Goal: Transaction & Acquisition: Purchase product/service

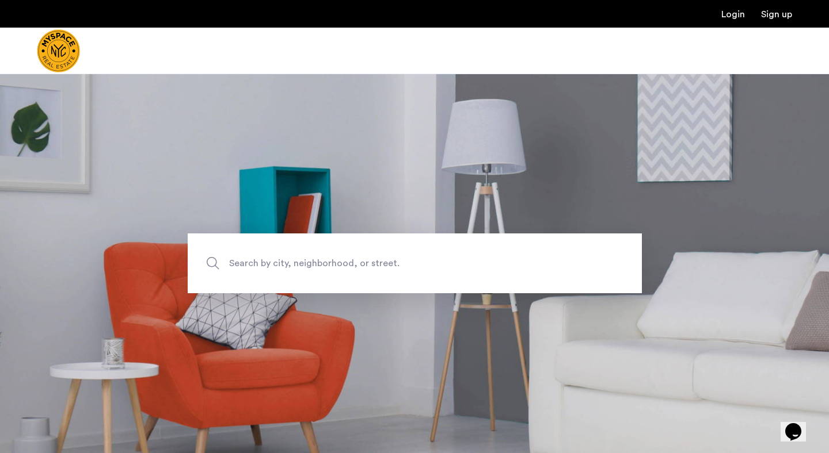
click at [343, 266] on span "Search by city, neighborhood, or street." at bounding box center [388, 264] width 318 height 16
click at [343, 266] on input "Search by city, neighborhood, or street." at bounding box center [415, 264] width 454 height 60
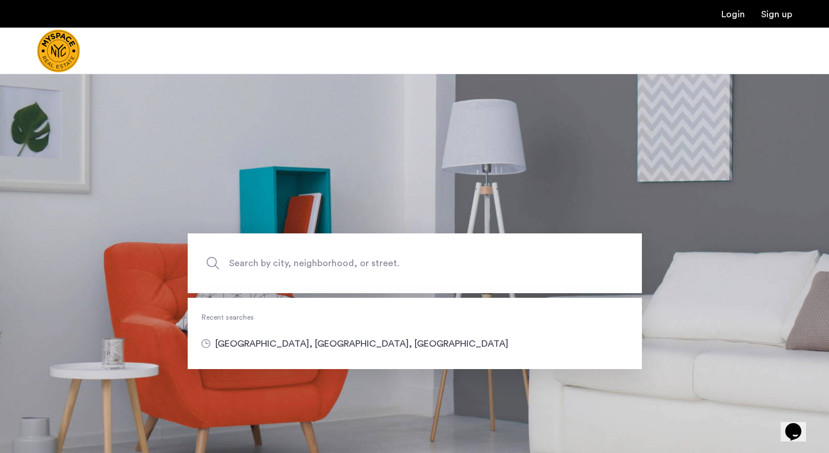
type input "**********"
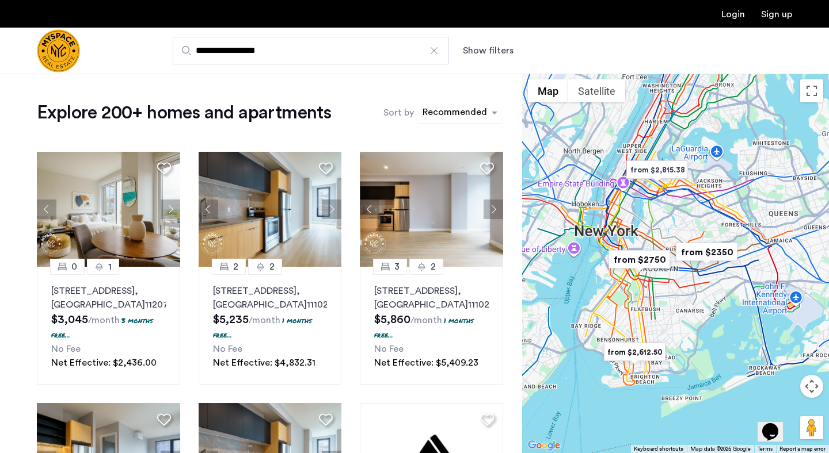
click at [443, 114] on div "sort-apartment" at bounding box center [455, 114] width 68 height 16
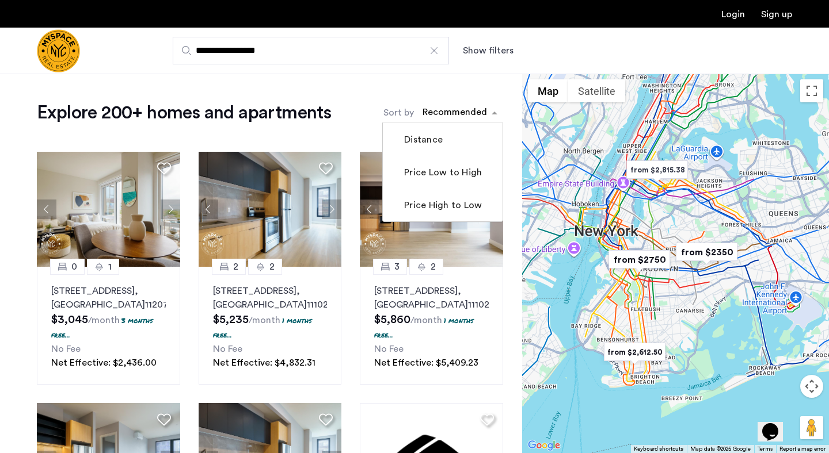
click at [398, 113] on label "Sort by" at bounding box center [398, 113] width 31 height 14
click at [422, 113] on input "Sort by" at bounding box center [422, 114] width 0 height 8
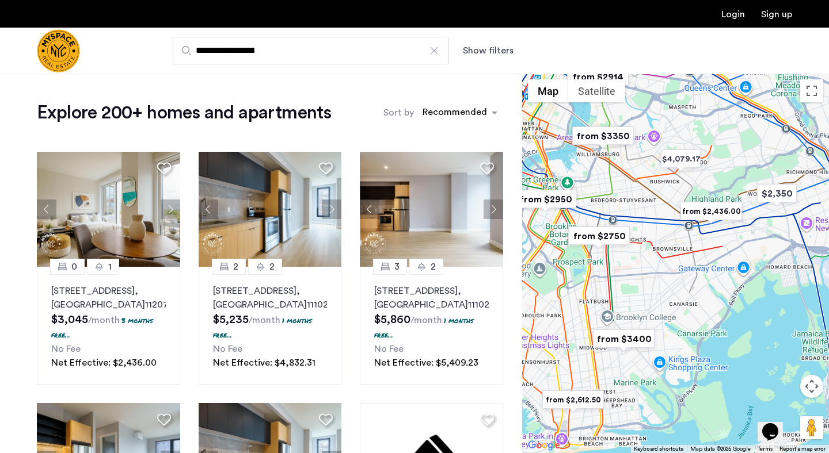
drag, startPoint x: 642, startPoint y: 294, endPoint x: 696, endPoint y: 238, distance: 77.3
click at [696, 238] on div at bounding box center [675, 264] width 307 height 380
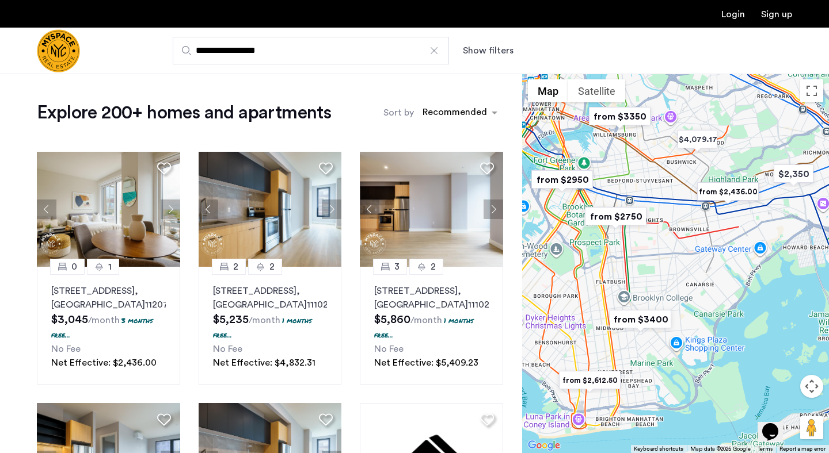
click at [483, 48] on button "Show filters" at bounding box center [488, 51] width 51 height 14
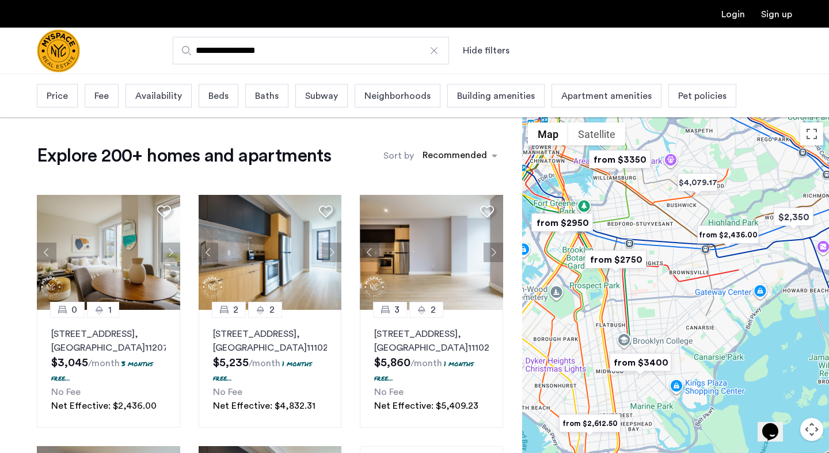
click at [59, 104] on div "Price" at bounding box center [57, 96] width 41 height 24
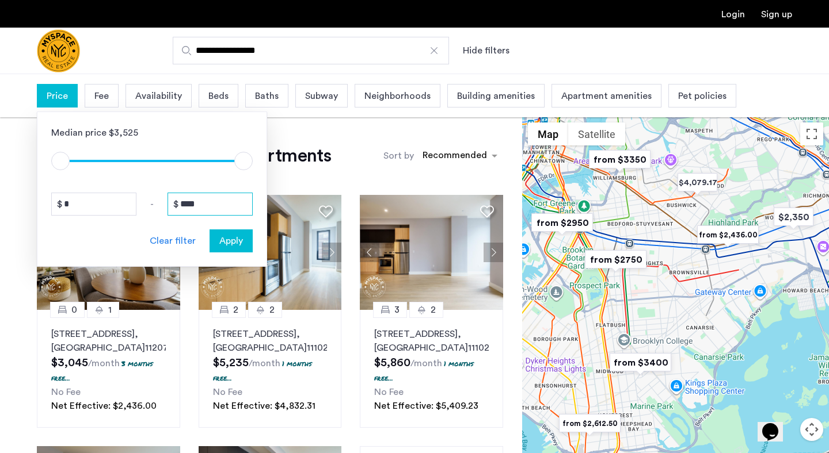
click at [203, 200] on input "****" at bounding box center [209, 204] width 85 height 23
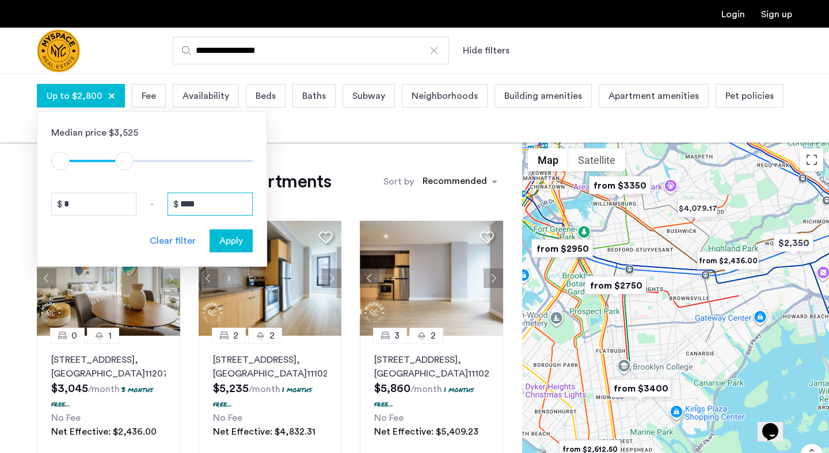
type input "****"
click at [237, 248] on button "Apply" at bounding box center [230, 241] width 43 height 23
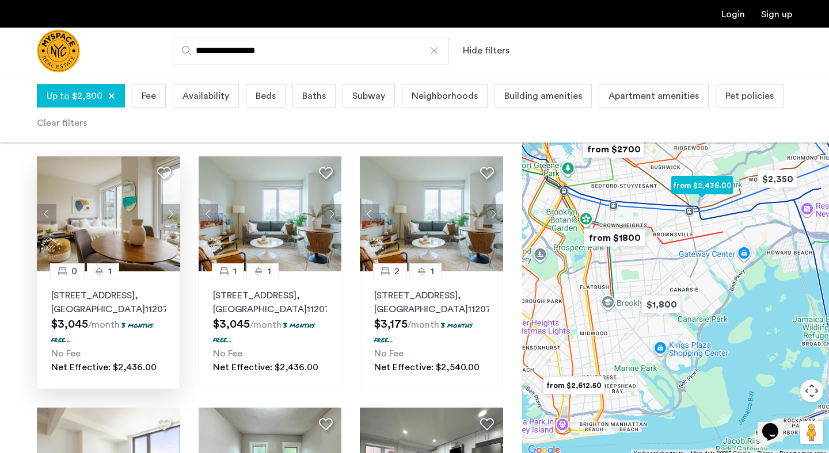
scroll to position [67, 0]
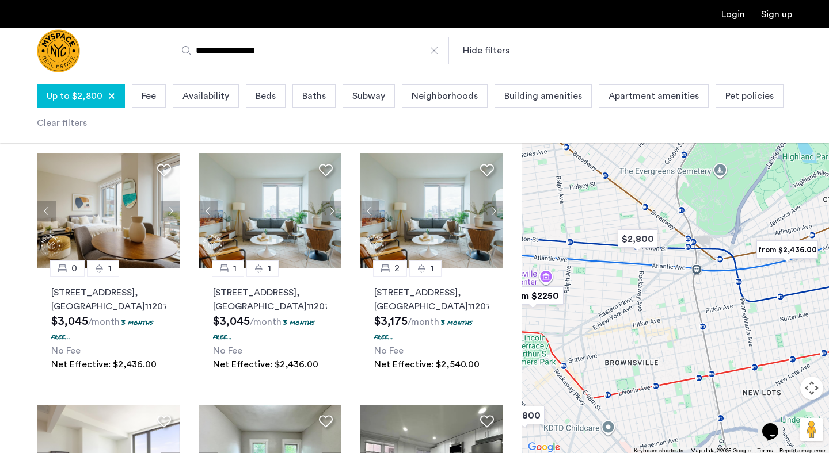
drag, startPoint x: 703, startPoint y: 224, endPoint x: 763, endPoint y: 350, distance: 139.8
click at [763, 350] on div at bounding box center [675, 265] width 307 height 380
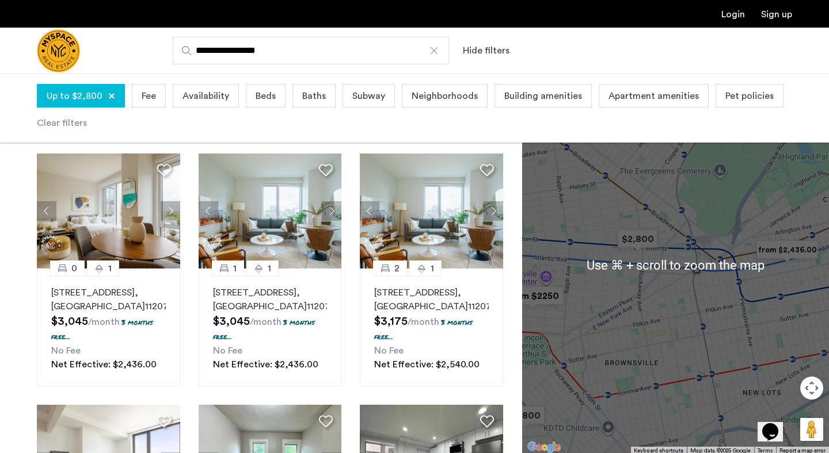
click at [589, 298] on div at bounding box center [675, 265] width 307 height 380
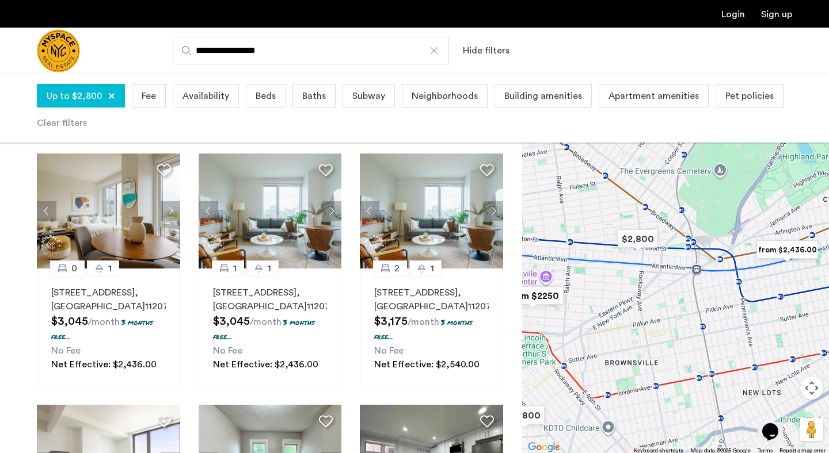
click at [637, 293] on div at bounding box center [675, 265] width 307 height 380
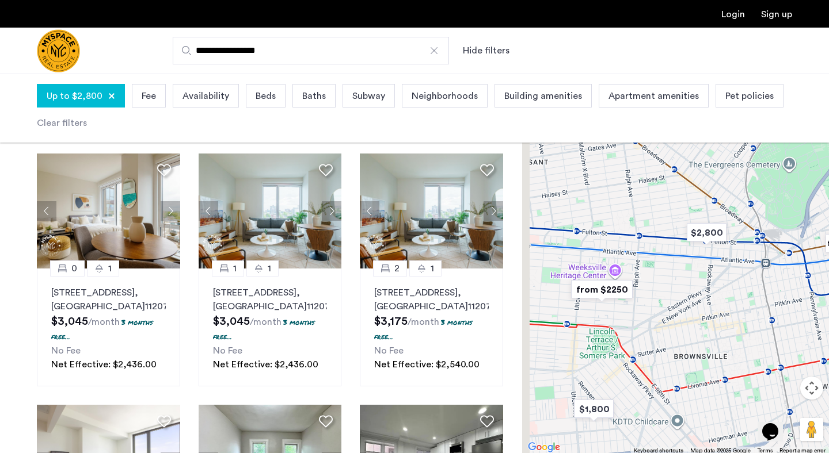
drag, startPoint x: 637, startPoint y: 293, endPoint x: 716, endPoint y: 288, distance: 79.6
click at [716, 288] on div at bounding box center [675, 265] width 307 height 380
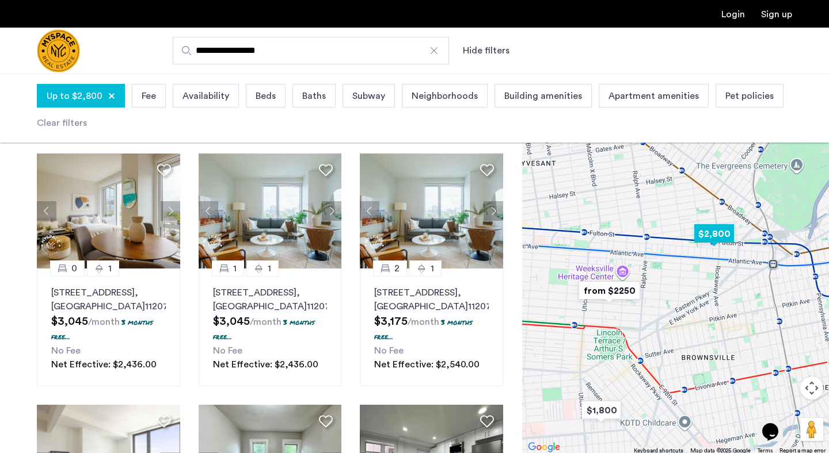
click at [723, 238] on img "$2,800" at bounding box center [713, 234] width 49 height 26
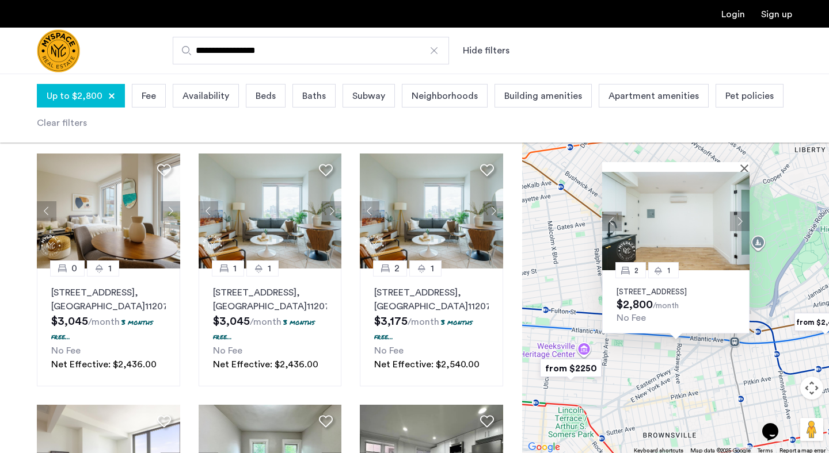
click at [735, 214] on button "Next apartment" at bounding box center [740, 222] width 20 height 20
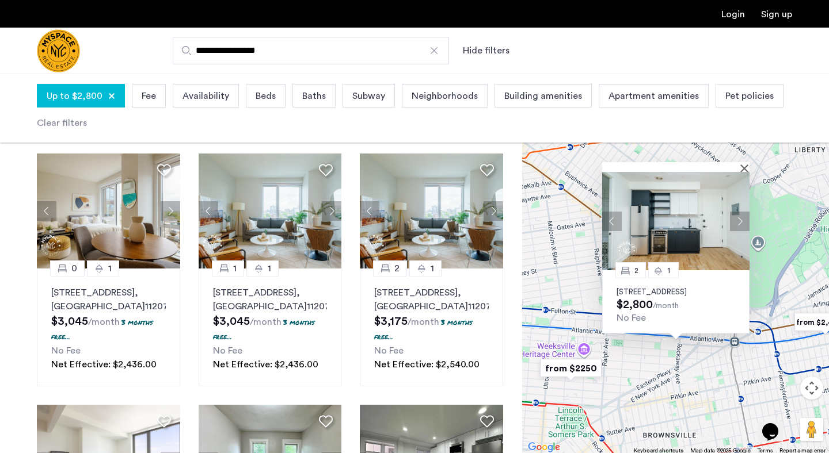
click at [735, 214] on button "Next apartment" at bounding box center [740, 222] width 20 height 20
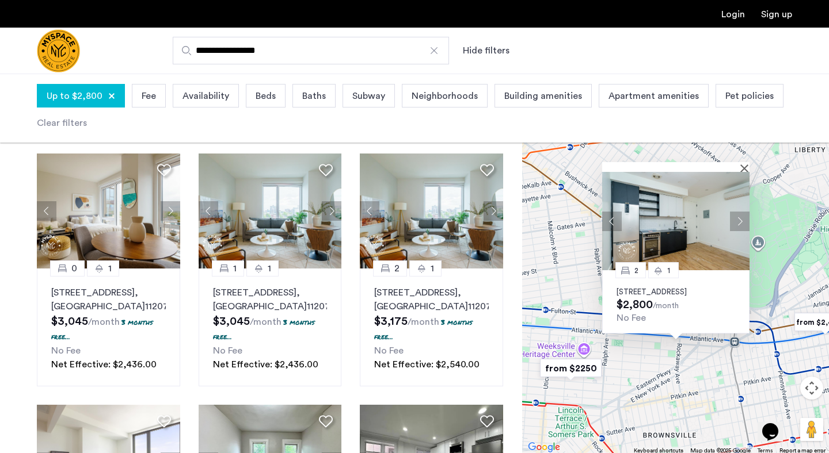
click at [735, 214] on button "Next apartment" at bounding box center [740, 222] width 20 height 20
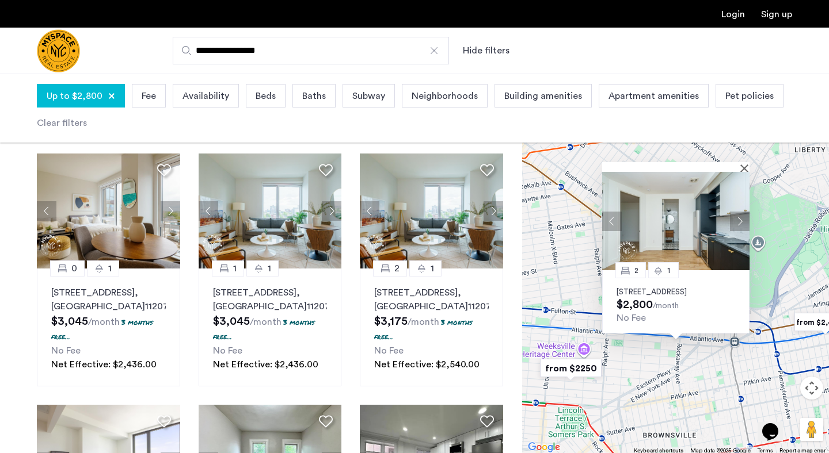
click at [735, 214] on button "Next apartment" at bounding box center [740, 222] width 20 height 20
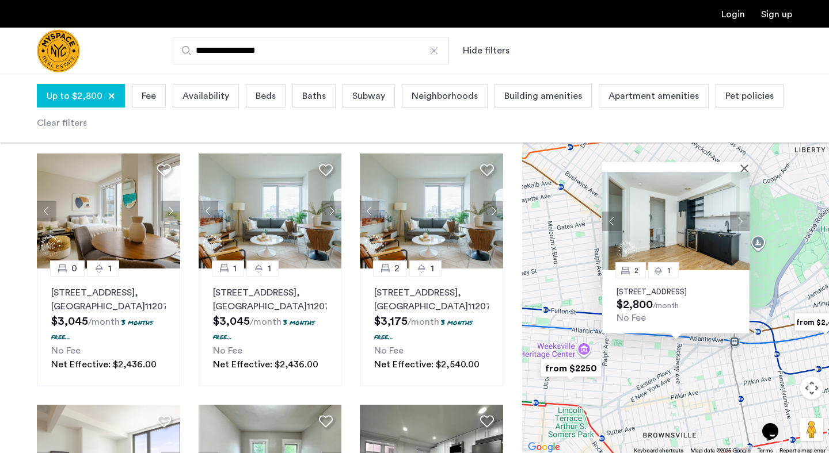
click at [735, 214] on button "Next apartment" at bounding box center [740, 222] width 20 height 20
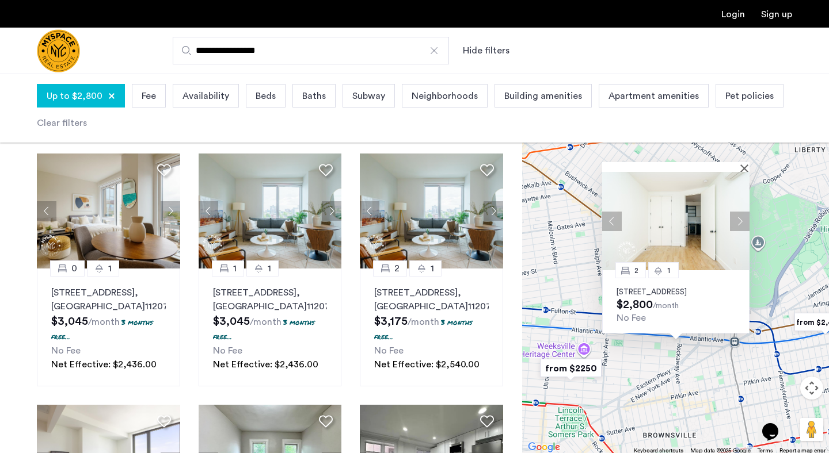
click at [735, 214] on button "Next apartment" at bounding box center [740, 222] width 20 height 20
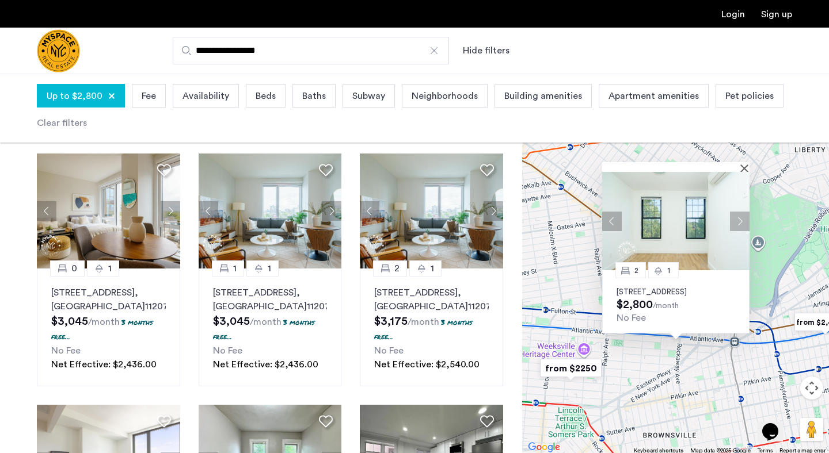
click at [735, 214] on button "Next apartment" at bounding box center [740, 222] width 20 height 20
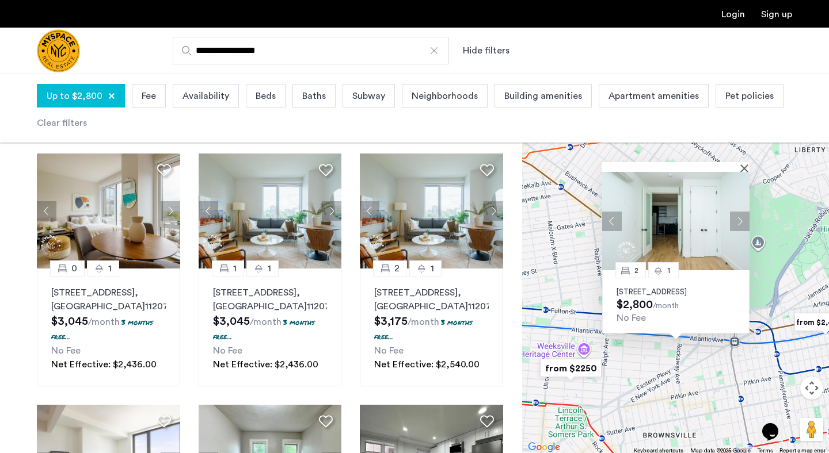
click at [735, 214] on button "Next apartment" at bounding box center [740, 222] width 20 height 20
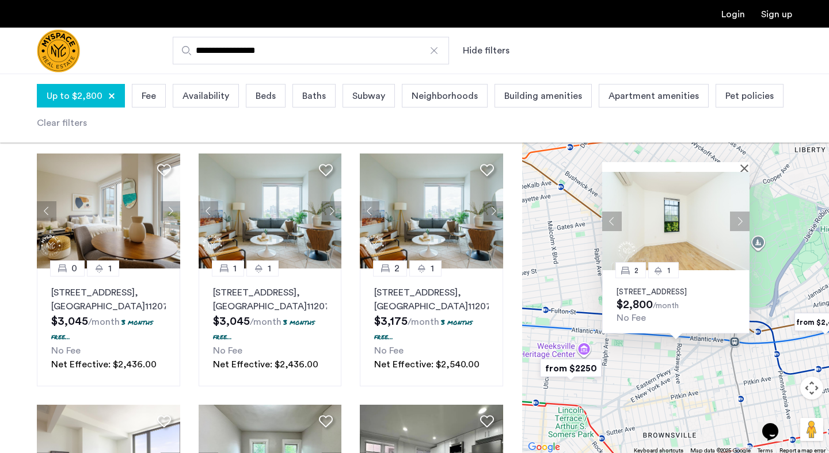
click at [735, 214] on button "Next apartment" at bounding box center [740, 222] width 20 height 20
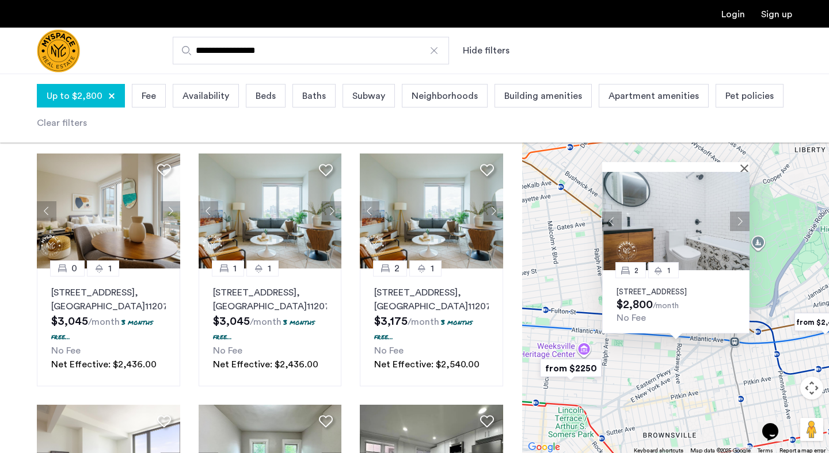
click at [735, 214] on button "Next apartment" at bounding box center [740, 222] width 20 height 20
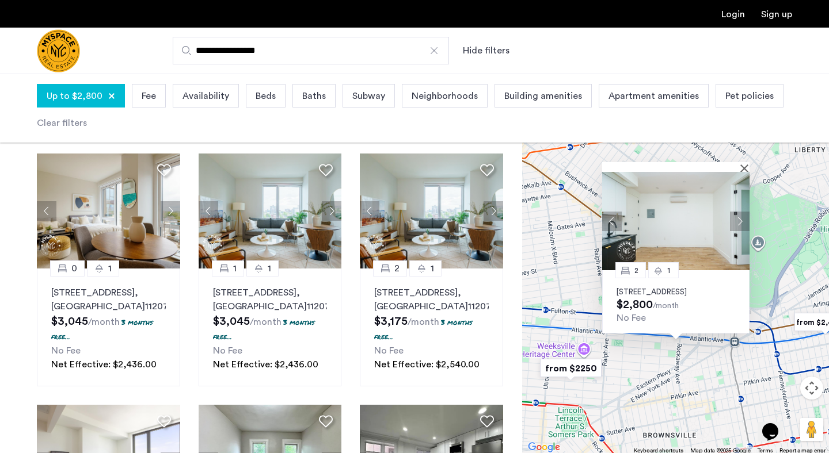
click at [735, 214] on button "Next apartment" at bounding box center [740, 222] width 20 height 20
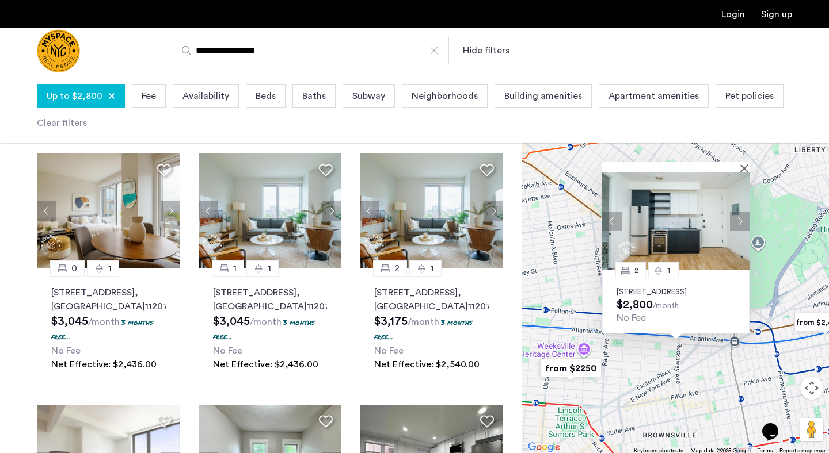
click at [640, 352] on div "2 1 1267 Herkimer Street, Unit 4F, Brooklyn, NY 11233 $2,800 /month No Fee" at bounding box center [675, 265] width 307 height 380
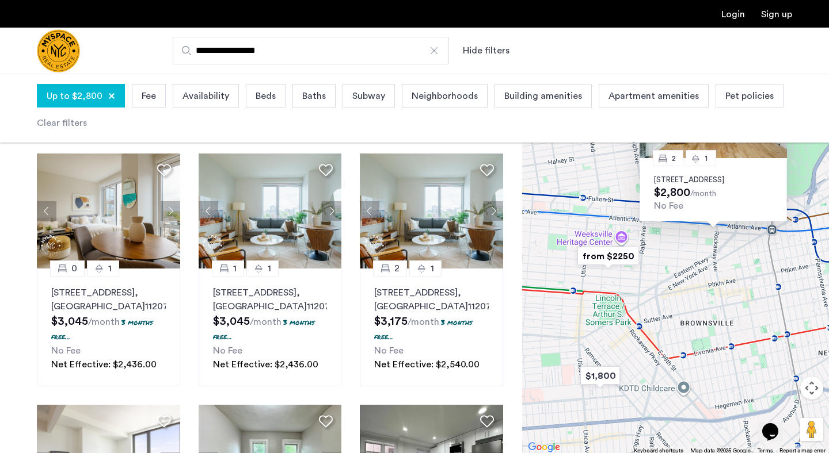
drag, startPoint x: 625, startPoint y: 383, endPoint x: 662, endPoint y: 248, distance: 140.2
click at [662, 248] on div "2 1 1267 Herkimer Street, Unit 4F, Brooklyn, NY 11233 $2,800 /month No Fee" at bounding box center [675, 265] width 307 height 380
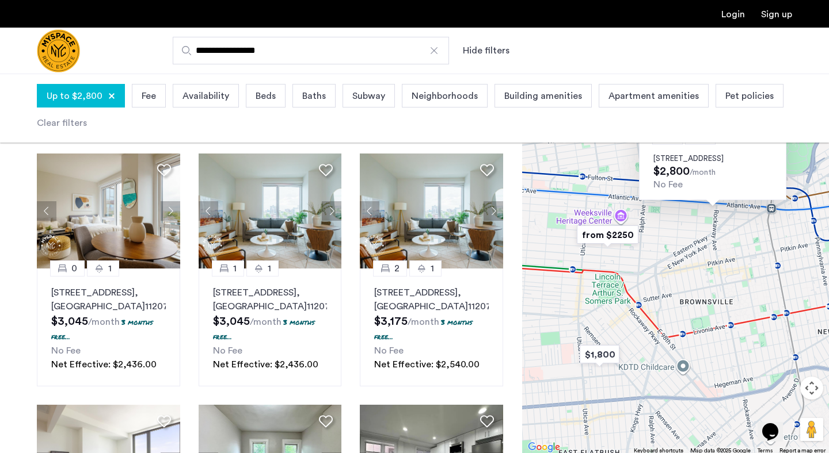
click at [615, 235] on img "from $2250" at bounding box center [607, 235] width 71 height 26
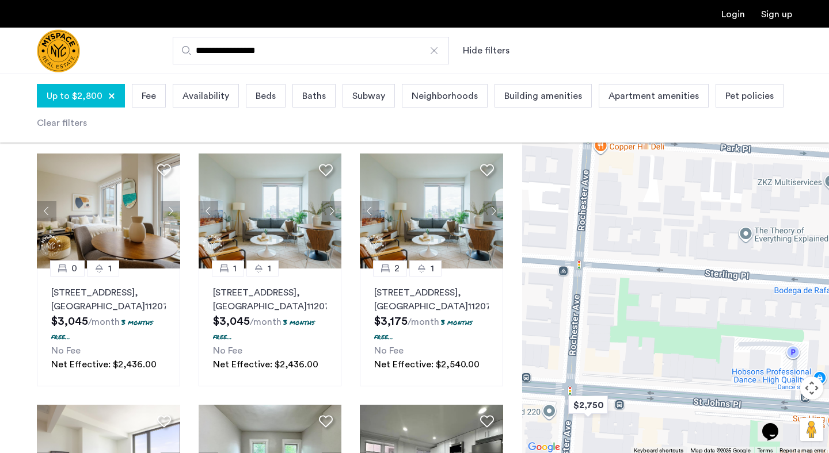
click at [261, 94] on span "Beds" at bounding box center [266, 96] width 20 height 14
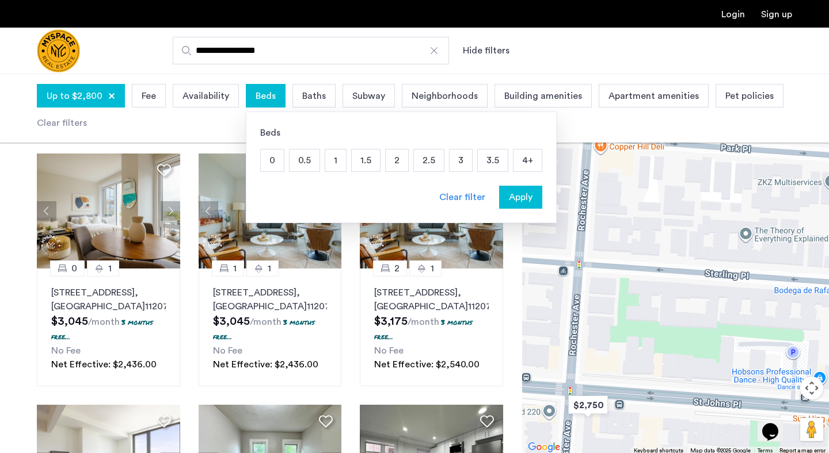
click at [399, 159] on p "2" at bounding box center [397, 161] width 22 height 22
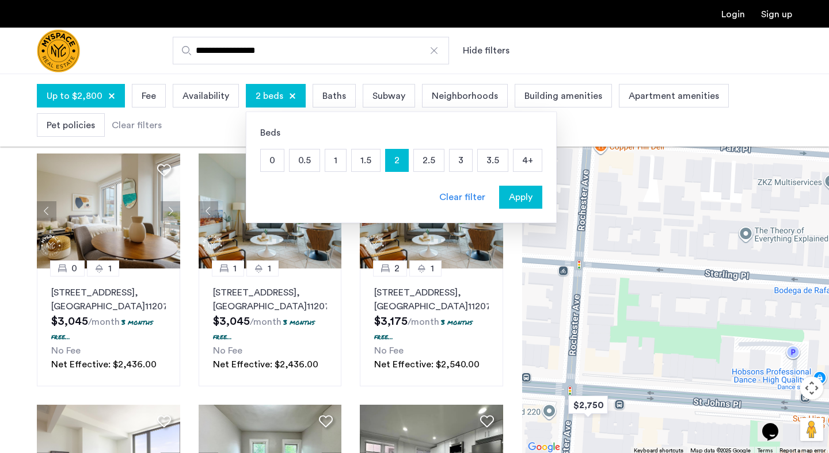
click at [512, 202] on span "Apply" at bounding box center [521, 197] width 24 height 14
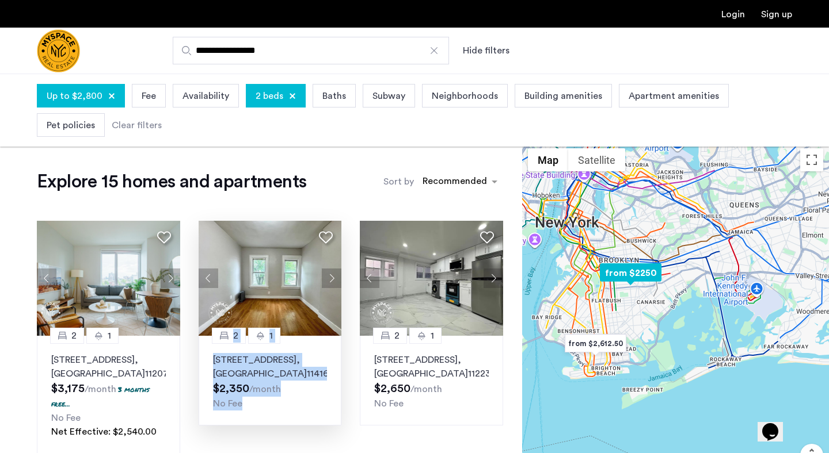
drag, startPoint x: 277, startPoint y: 430, endPoint x: 314, endPoint y: 296, distance: 139.1
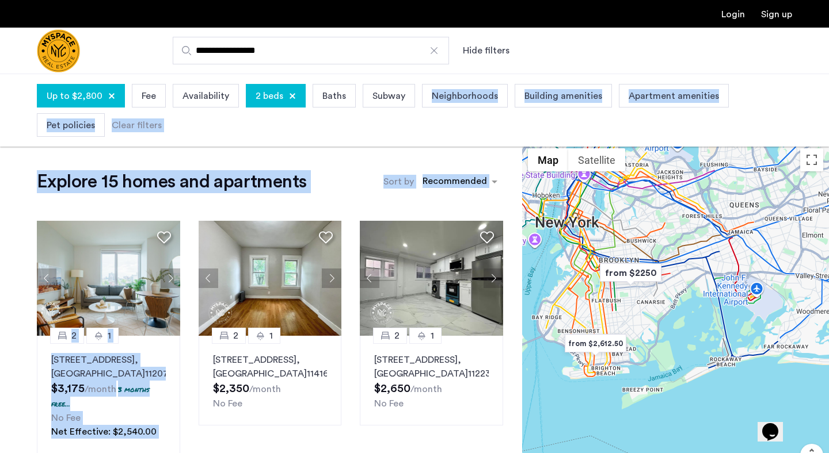
drag, startPoint x: 346, startPoint y: 197, endPoint x: 384, endPoint y: 144, distance: 64.7
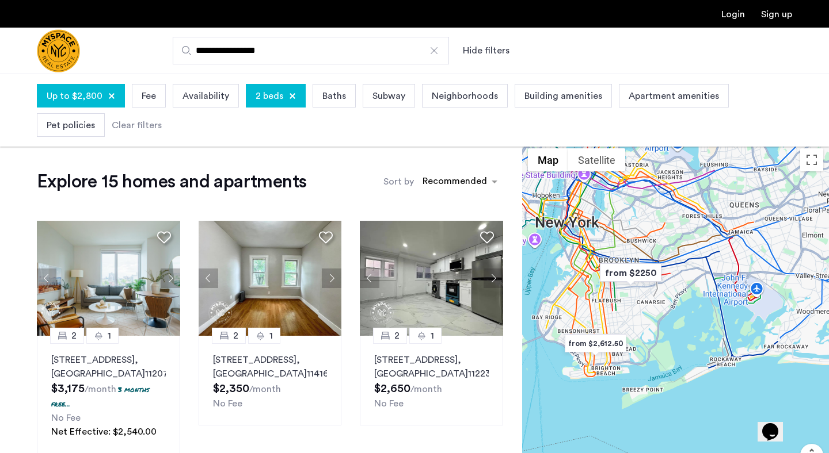
click at [121, 302] on img at bounding box center [108, 278] width 143 height 115
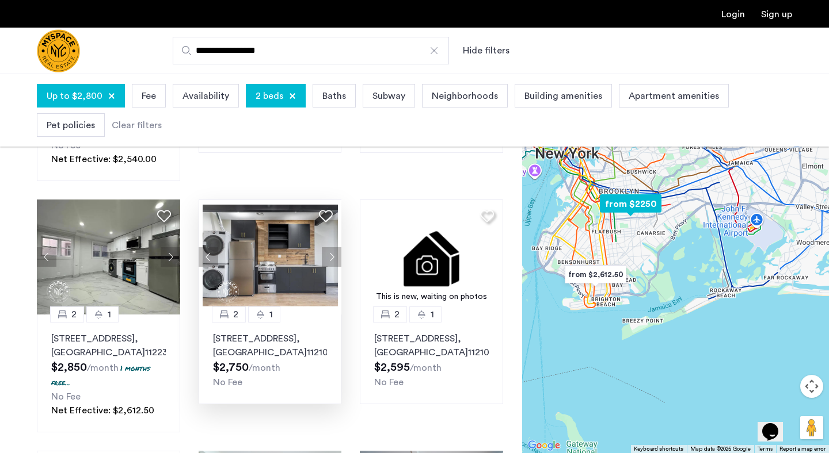
scroll to position [275, 0]
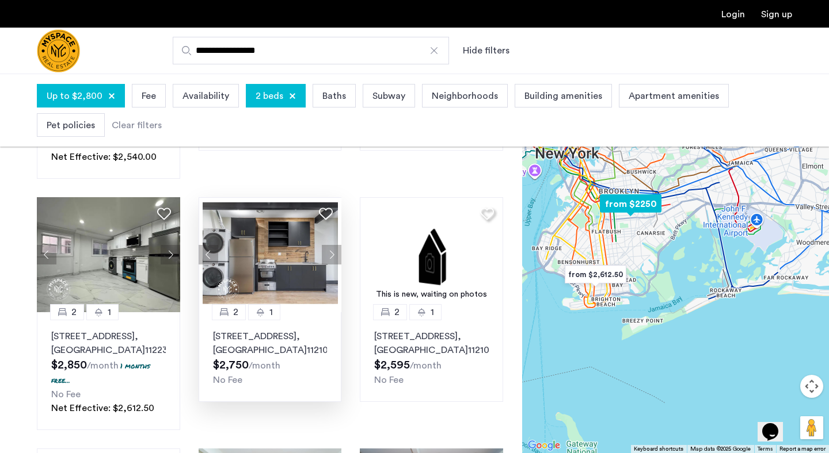
click at [326, 265] on button "Next apartment" at bounding box center [332, 255] width 20 height 20
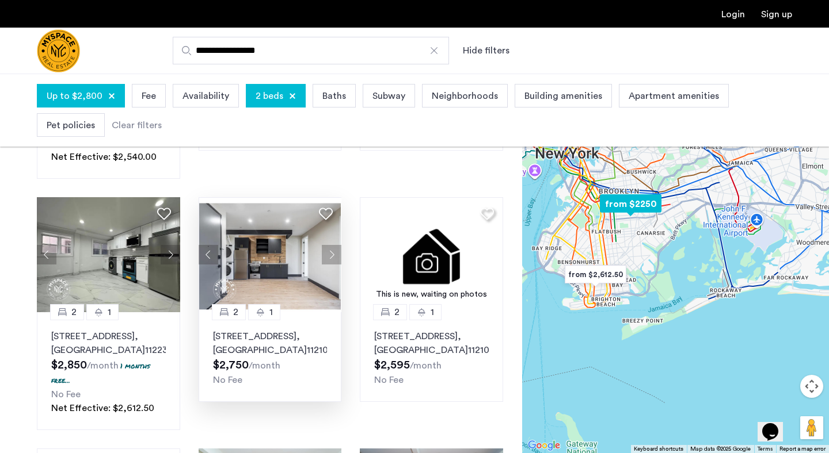
click at [239, 357] on p "1665 Brooklyn Avenue, Unit 4B, Brooklyn , NY 11210" at bounding box center [270, 344] width 115 height 28
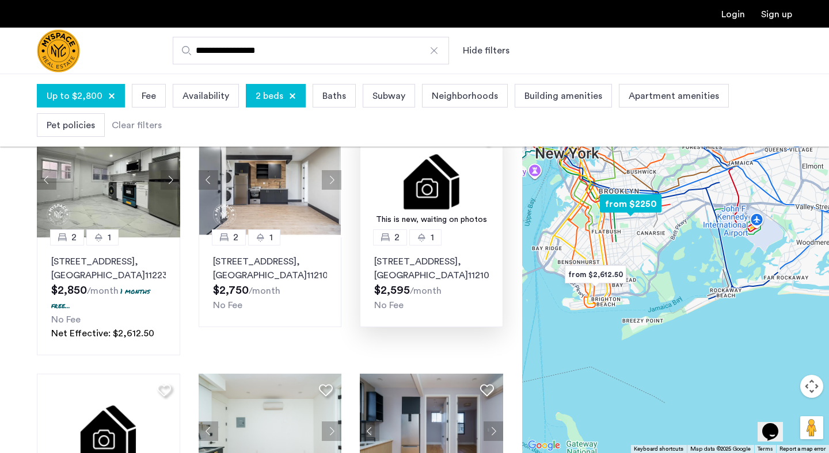
scroll to position [350, 0]
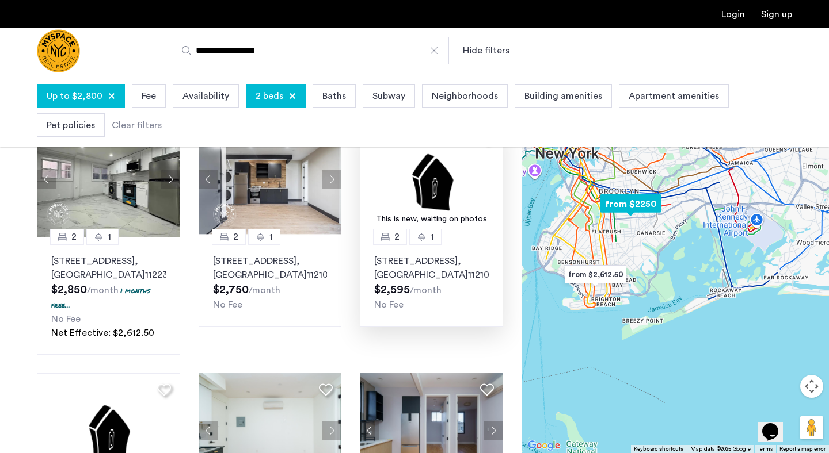
click at [410, 282] on p "1629 Brooklyn Avenue, Unit 2C, Brooklyn , NY 11210" at bounding box center [431, 268] width 115 height 28
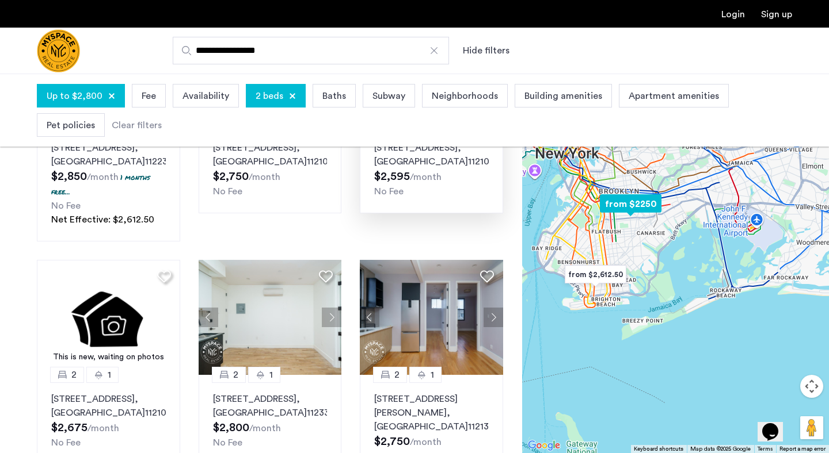
scroll to position [527, 0]
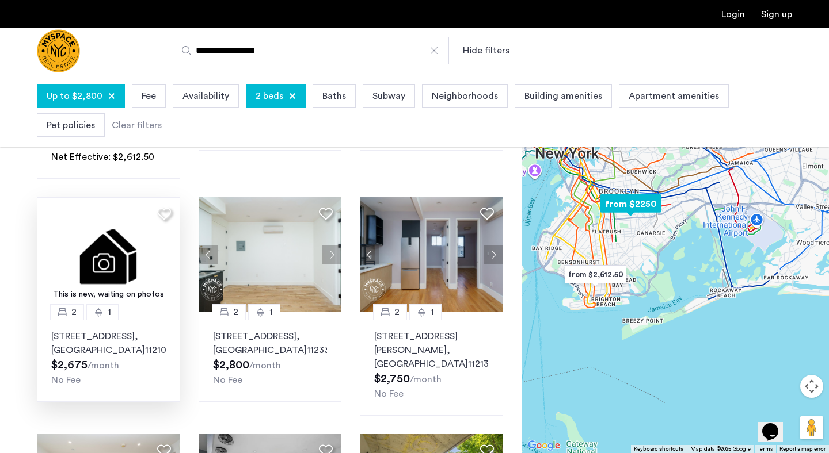
click at [128, 346] on p "1629 Brooklyn Avenue, Unit 3C, Brooklyn , NY 11210" at bounding box center [108, 344] width 115 height 28
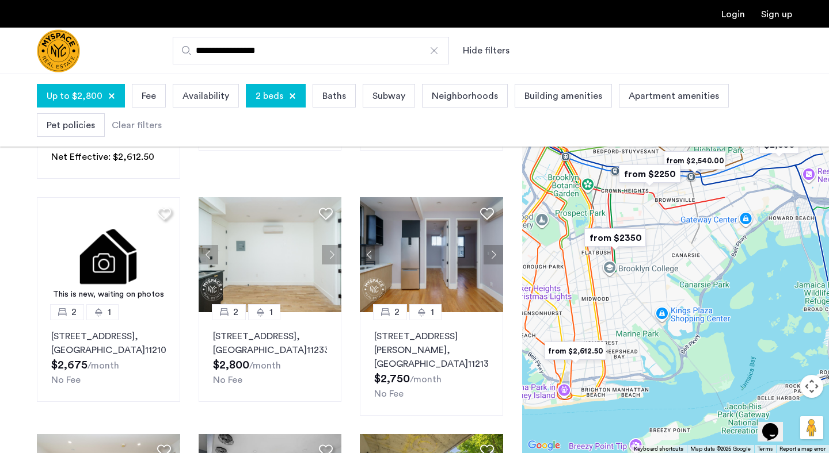
drag, startPoint x: 602, startPoint y: 219, endPoint x: 633, endPoint y: 379, distance: 162.4
click at [633, 379] on div "To navigate, press the arrow keys." at bounding box center [675, 264] width 307 height 380
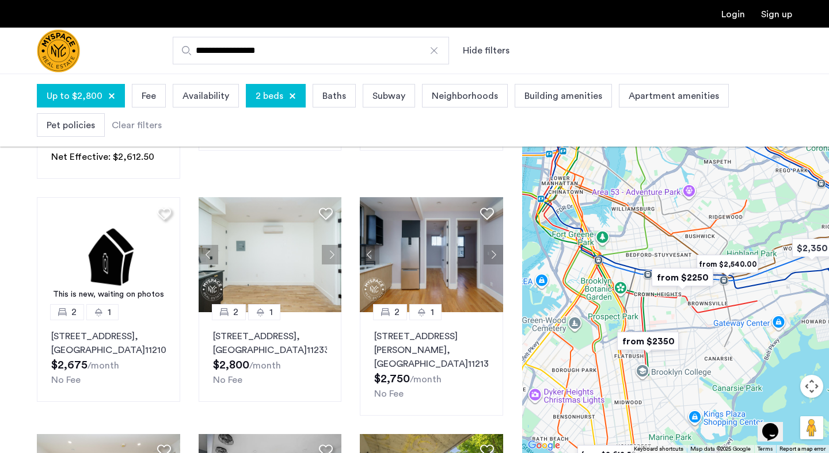
drag, startPoint x: 669, startPoint y: 301, endPoint x: 688, endPoint y: 342, distance: 45.6
click at [688, 342] on div "To navigate, press the arrow keys." at bounding box center [675, 264] width 307 height 380
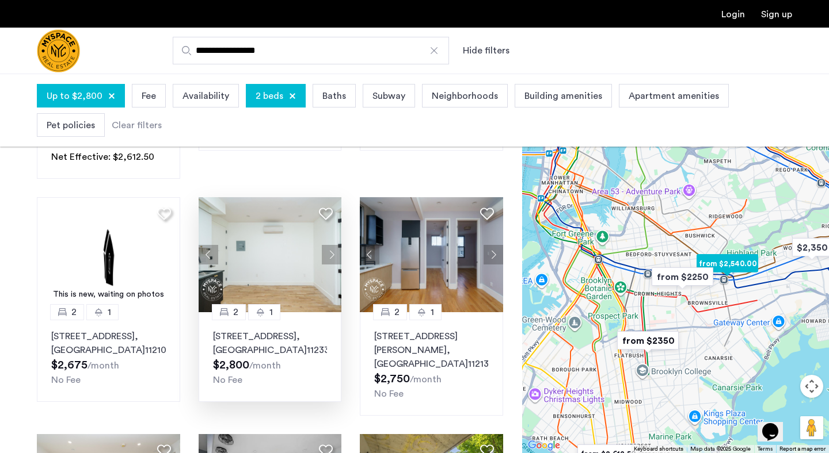
click at [333, 264] on button "Next apartment" at bounding box center [332, 255] width 20 height 20
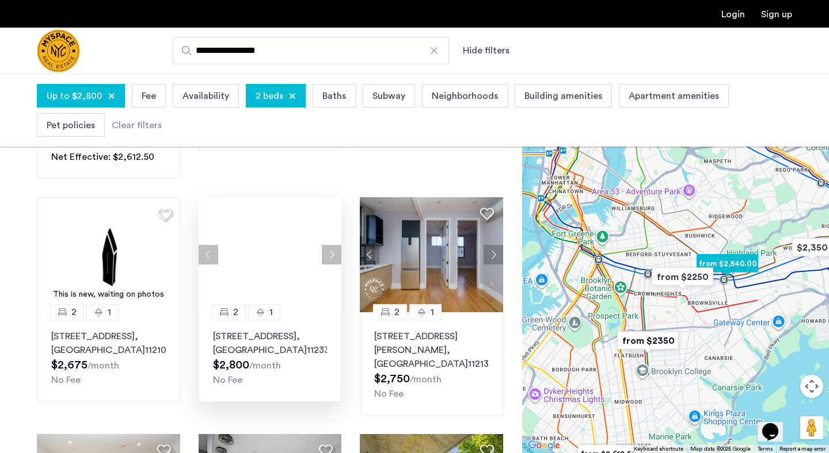
click at [333, 264] on div at bounding box center [270, 254] width 143 height 115
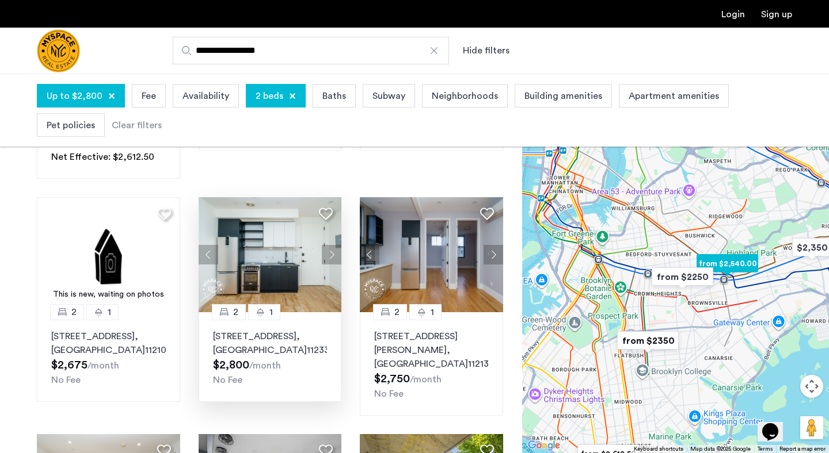
click at [333, 264] on button "Next apartment" at bounding box center [332, 255] width 20 height 20
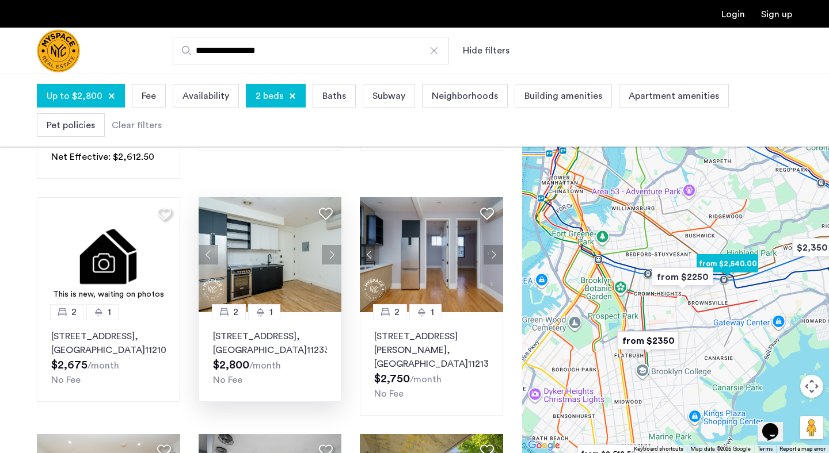
click at [333, 264] on button "Next apartment" at bounding box center [332, 255] width 20 height 20
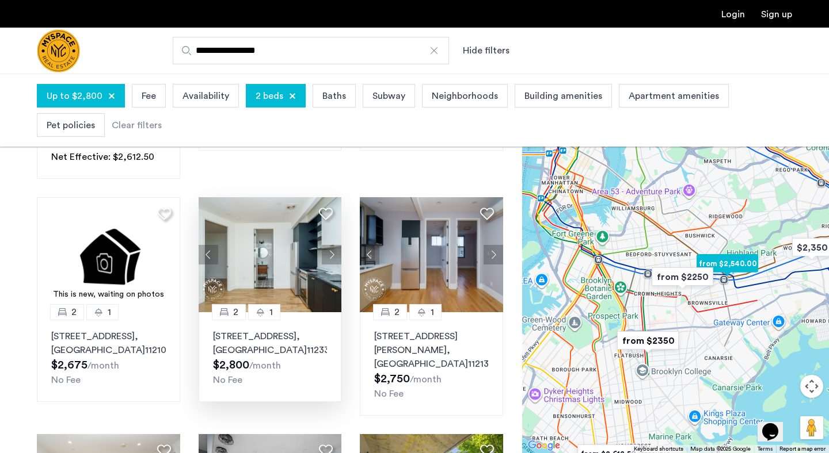
click at [333, 264] on button "Next apartment" at bounding box center [332, 255] width 20 height 20
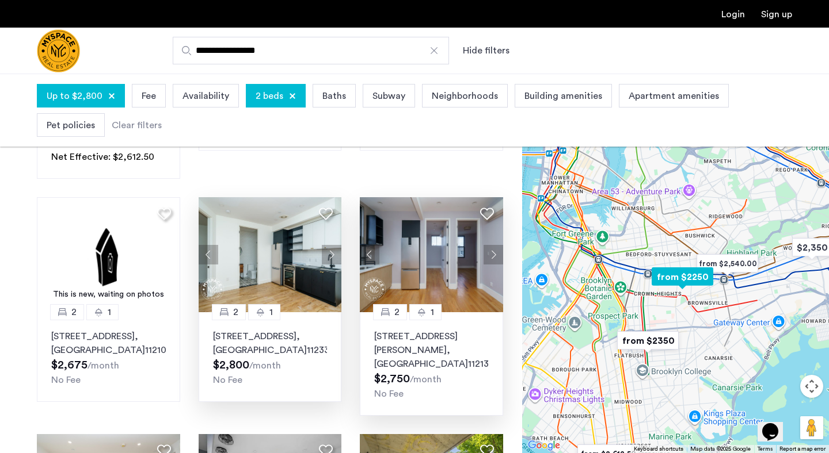
click at [492, 265] on button "Next apartment" at bounding box center [493, 255] width 20 height 20
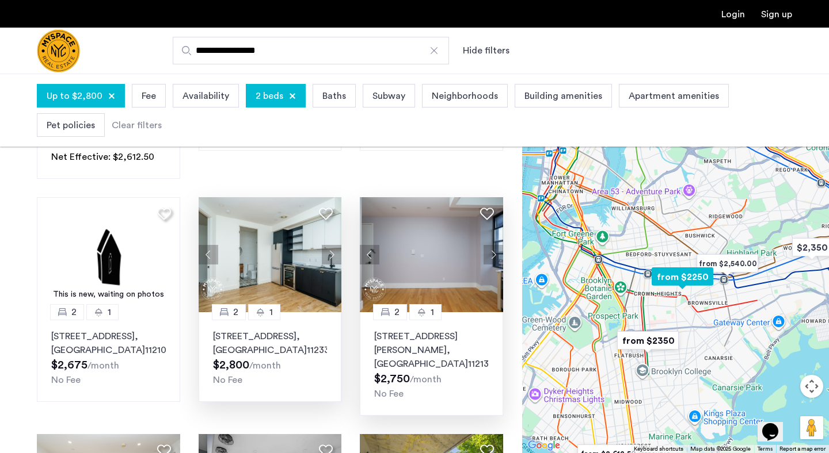
click at [492, 265] on button "Next apartment" at bounding box center [493, 255] width 20 height 20
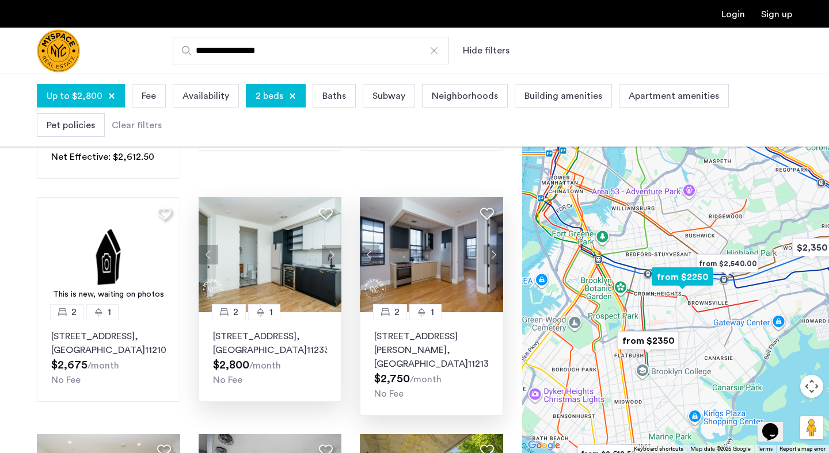
click at [492, 265] on button "Next apartment" at bounding box center [493, 255] width 20 height 20
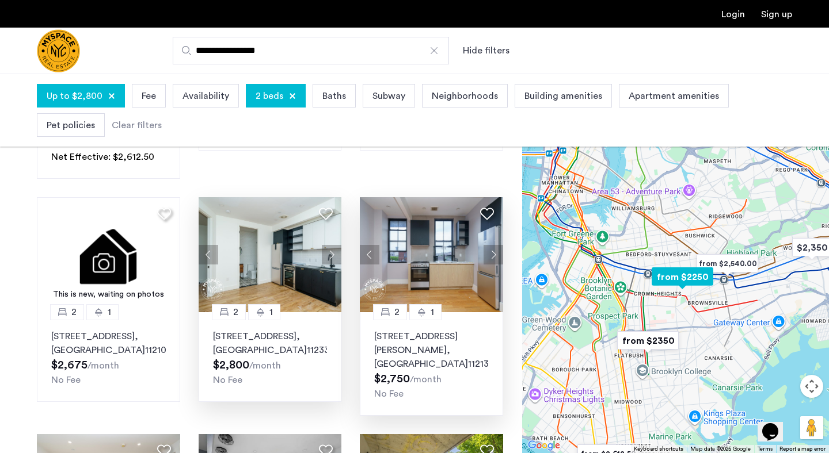
click at [416, 361] on p "1520 Saint Johns Place, Unit 4F, Brooklyn , NY 11213" at bounding box center [431, 350] width 115 height 41
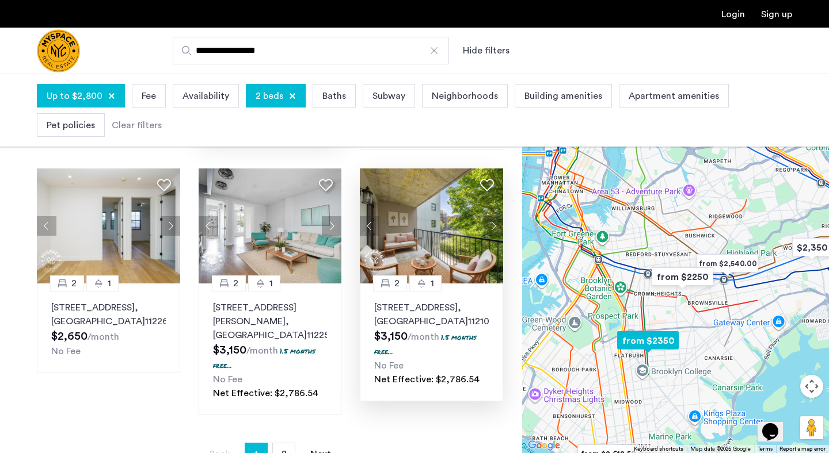
scroll to position [794, 0]
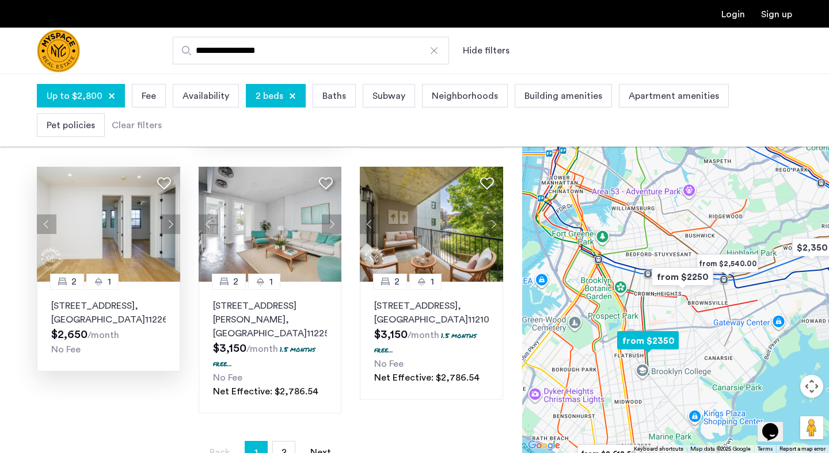
click at [127, 232] on img at bounding box center [108, 224] width 143 height 115
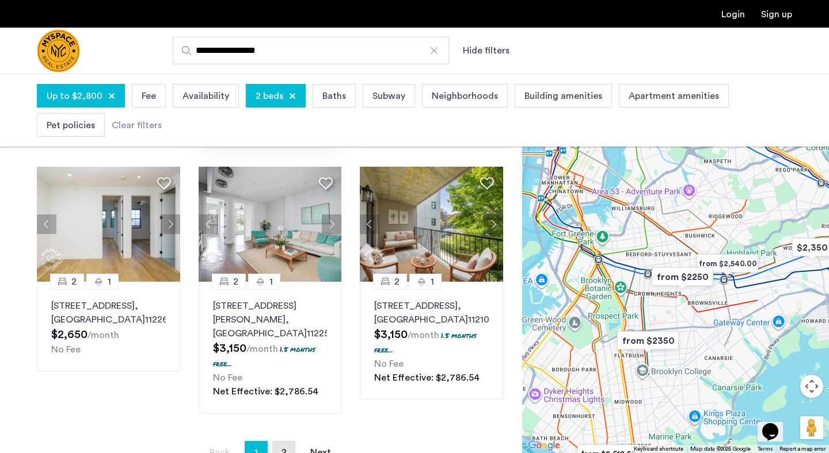
click at [281, 442] on link "page 2" at bounding box center [284, 453] width 22 height 22
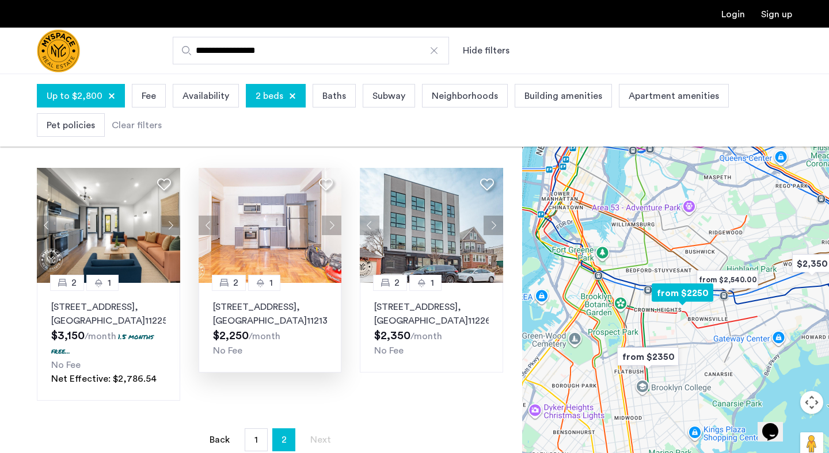
scroll to position [56, 0]
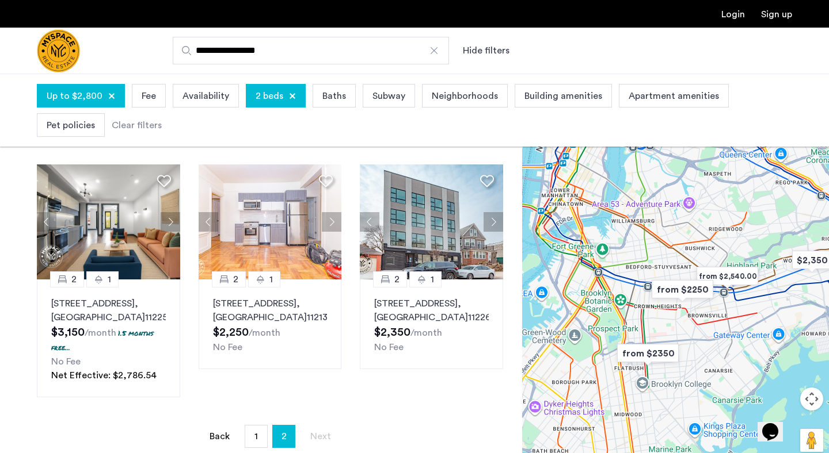
click at [65, 37] on img "Cazamio Logo" at bounding box center [58, 50] width 43 height 43
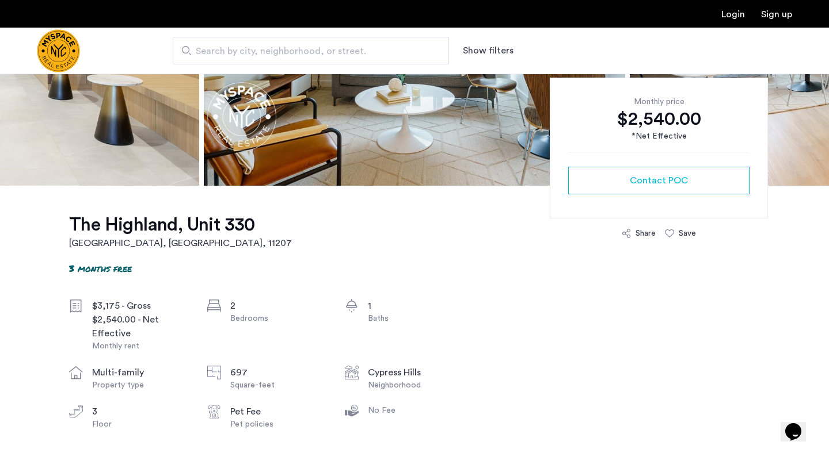
scroll to position [278, 0]
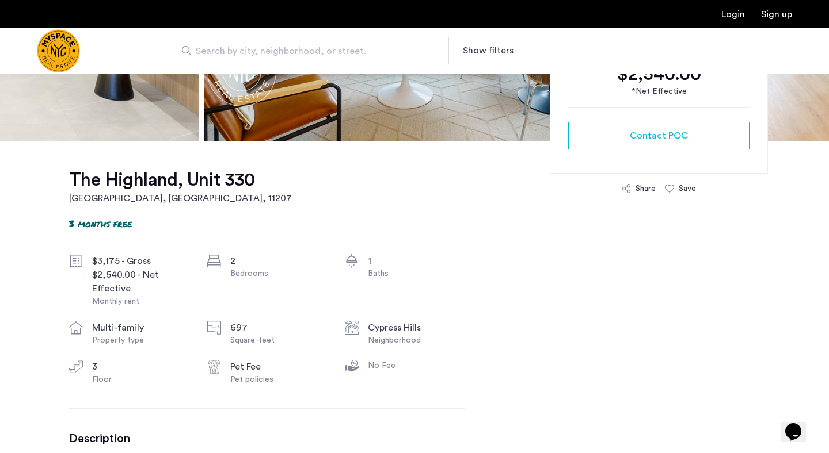
click at [217, 330] on icon at bounding box center [214, 328] width 14 height 14
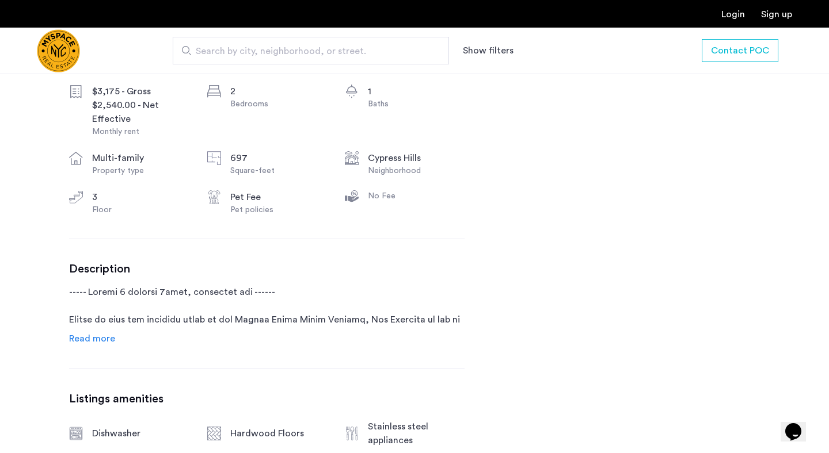
scroll to position [449, 0]
click at [102, 340] on span "Read more" at bounding box center [92, 337] width 46 height 9
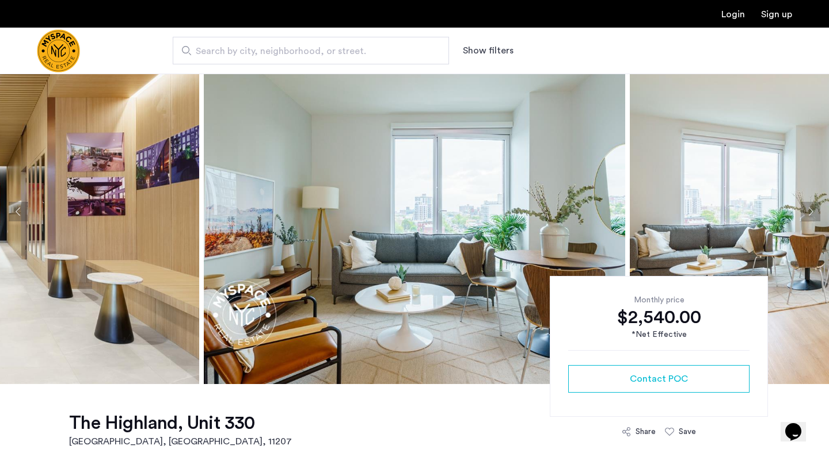
scroll to position [45, 0]
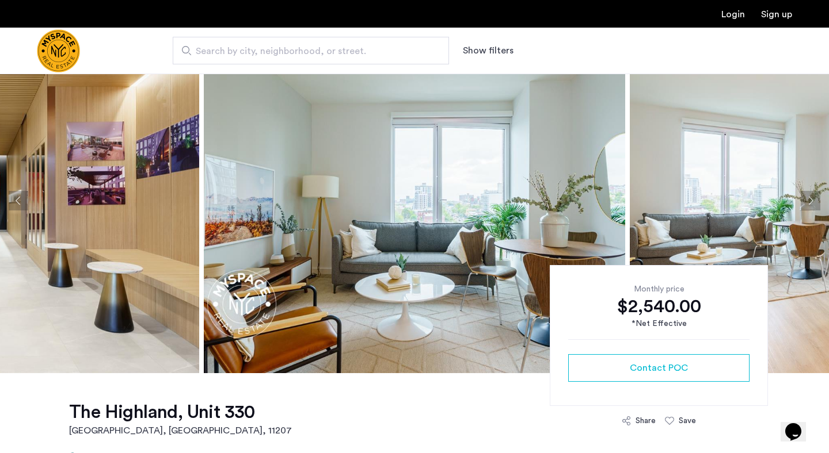
click at [246, 241] on img at bounding box center [414, 200] width 421 height 345
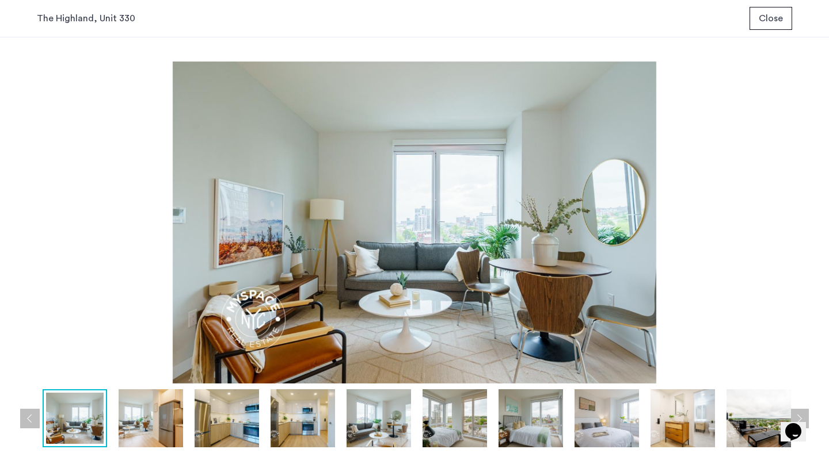
click at [246, 241] on img at bounding box center [414, 223] width 755 height 322
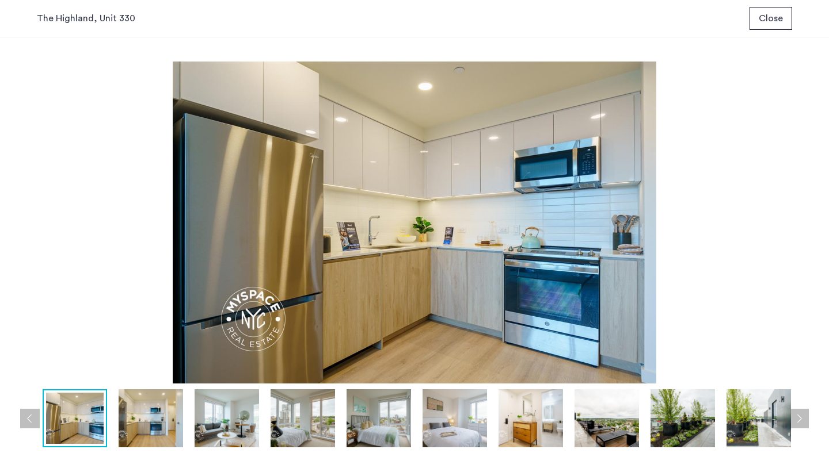
click at [758, 18] on button "Close" at bounding box center [770, 18] width 43 height 23
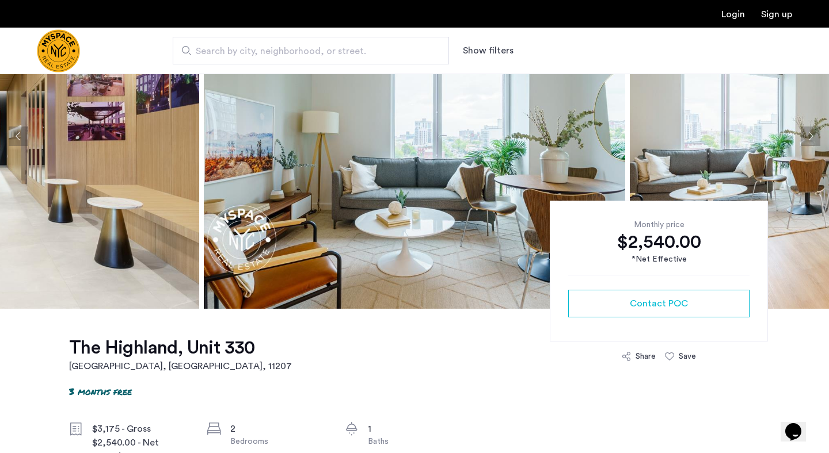
scroll to position [99, 0]
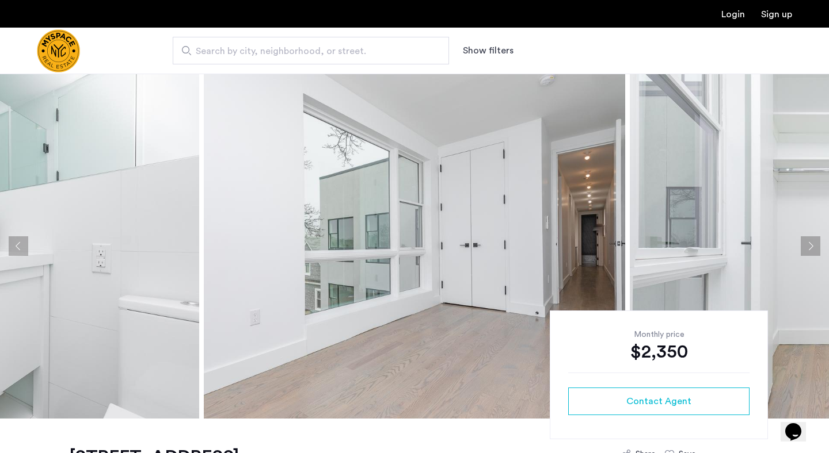
click at [374, 235] on img at bounding box center [414, 246] width 421 height 345
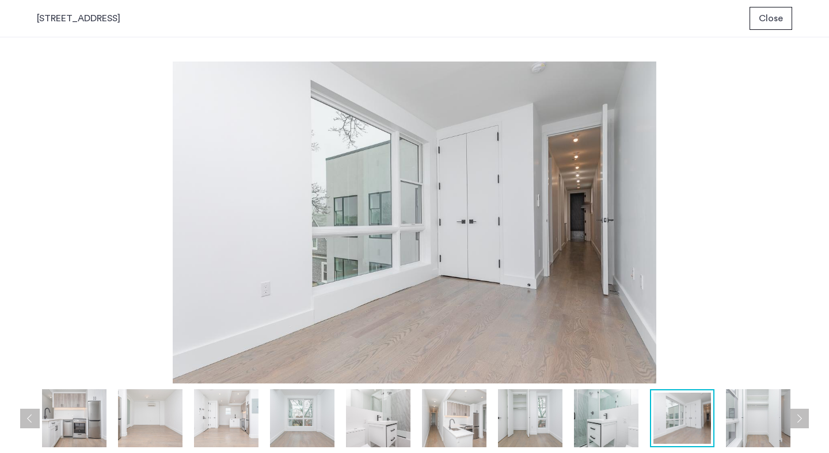
click at [374, 235] on img at bounding box center [414, 223] width 755 height 322
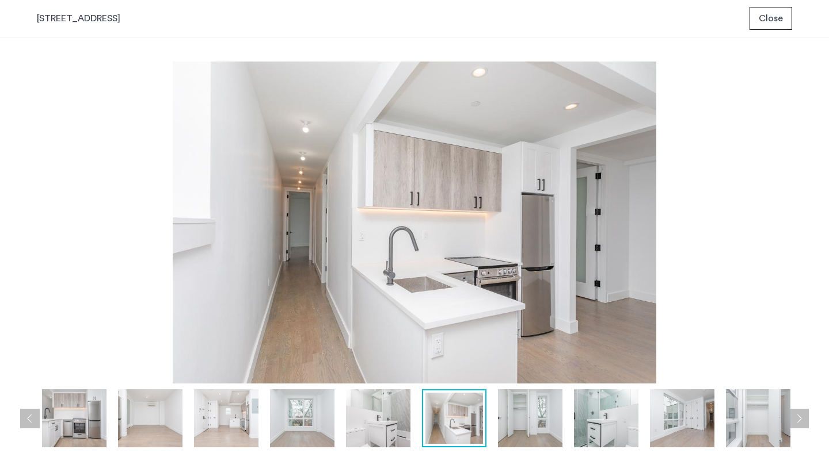
click at [768, 17] on span "Close" at bounding box center [771, 19] width 24 height 14
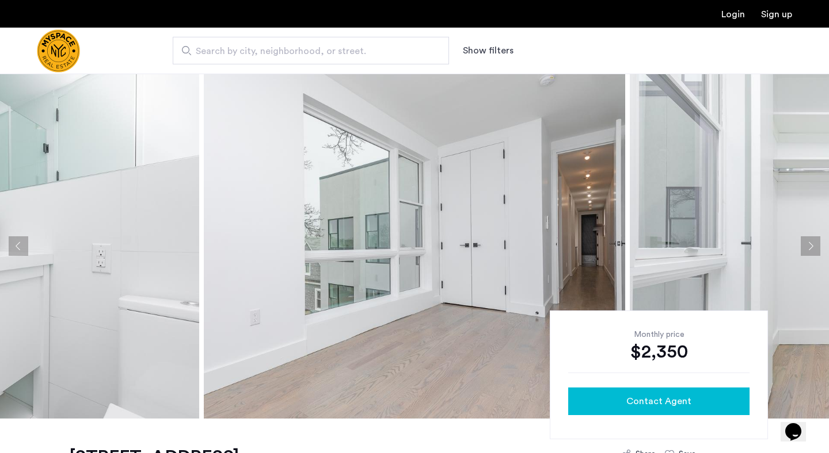
click at [626, 402] on div "Contact Agent" at bounding box center [658, 402] width 163 height 14
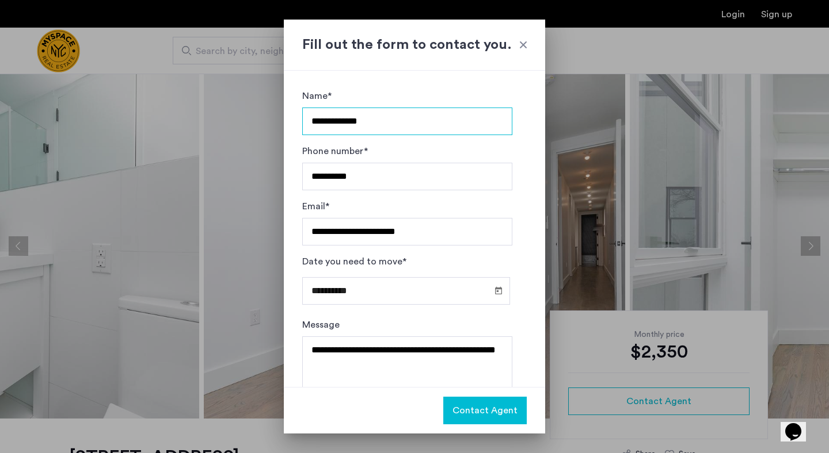
scroll to position [31, 0]
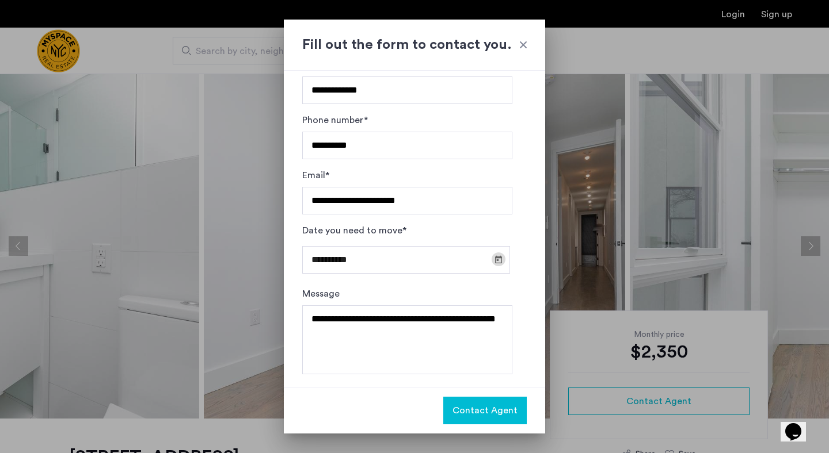
click at [487, 256] on span "Open calendar" at bounding box center [499, 260] width 28 height 28
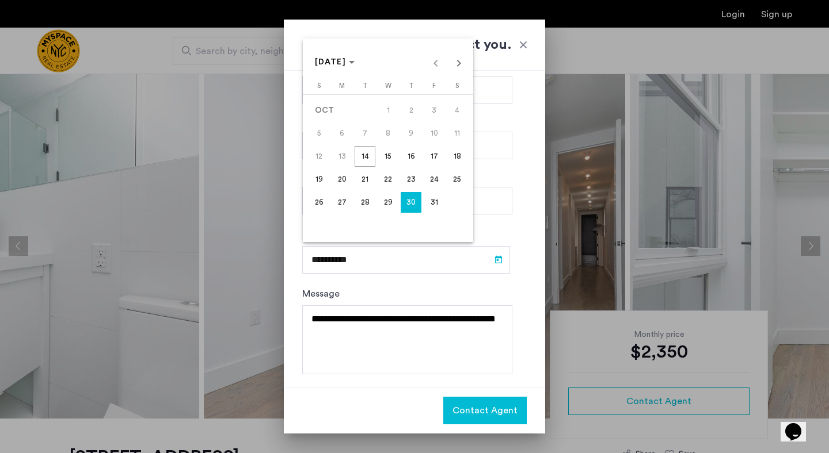
click at [432, 201] on span "31" at bounding box center [434, 202] width 21 height 21
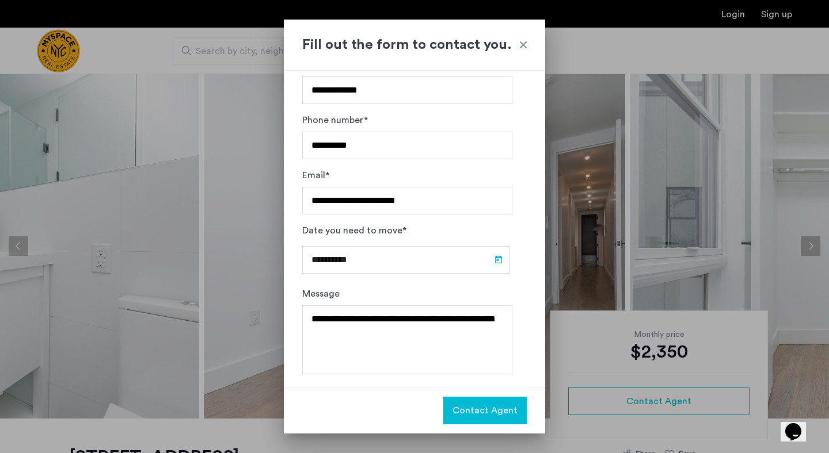
type input "**********"
click at [483, 444] on div at bounding box center [414, 226] width 829 height 453
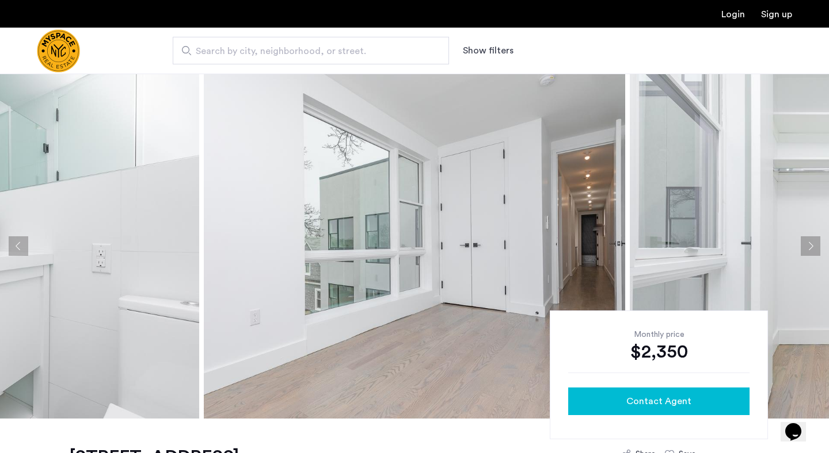
click at [597, 401] on div "Contact Agent" at bounding box center [658, 402] width 163 height 14
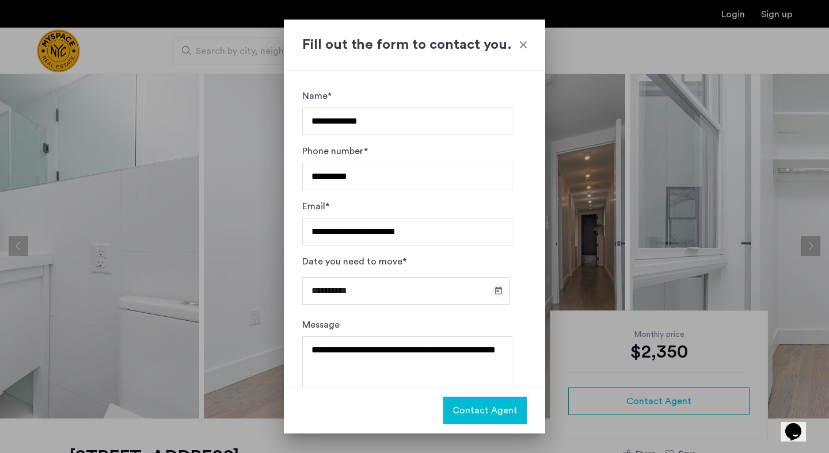
click at [496, 295] on span "Open calendar" at bounding box center [499, 291] width 28 height 28
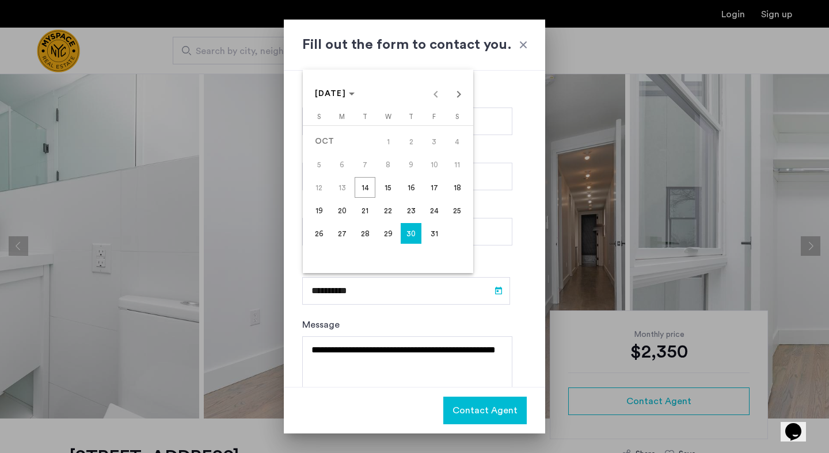
click at [436, 236] on span "31" at bounding box center [434, 233] width 21 height 21
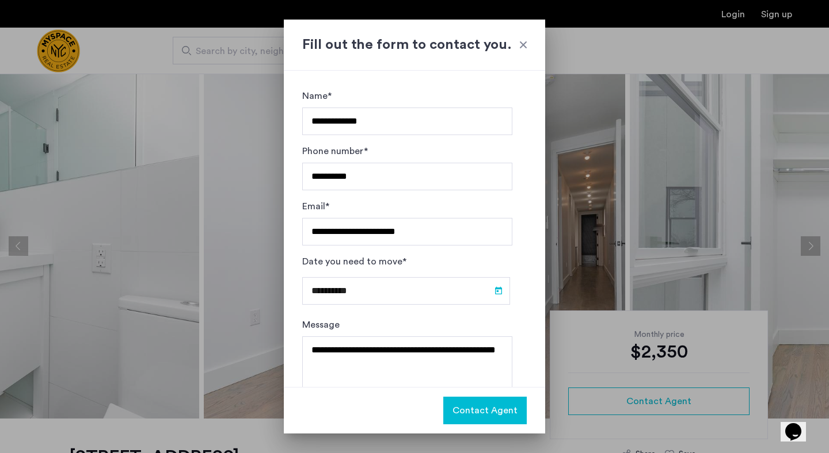
type input "**********"
click at [481, 416] on span "Contact Agent" at bounding box center [484, 411] width 65 height 14
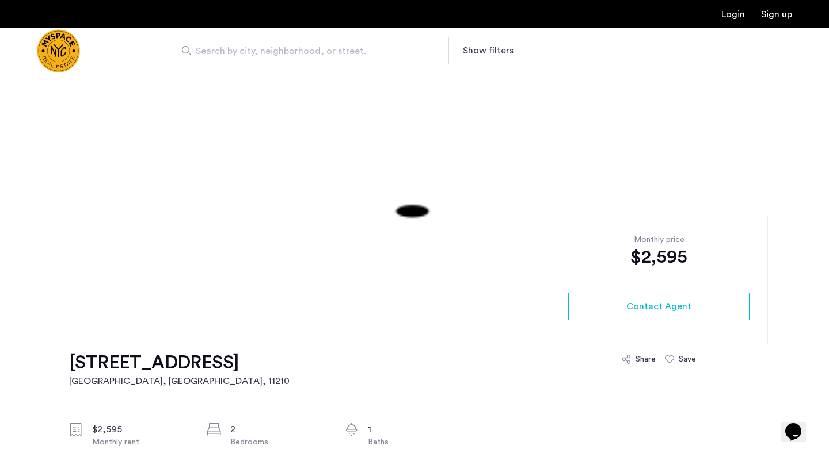
scroll to position [98, 0]
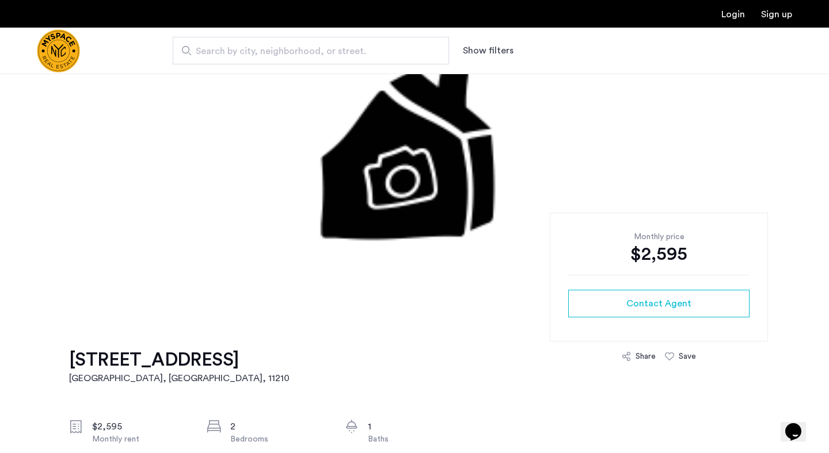
click at [154, 365] on h1 "[STREET_ADDRESS]" at bounding box center [179, 360] width 220 height 23
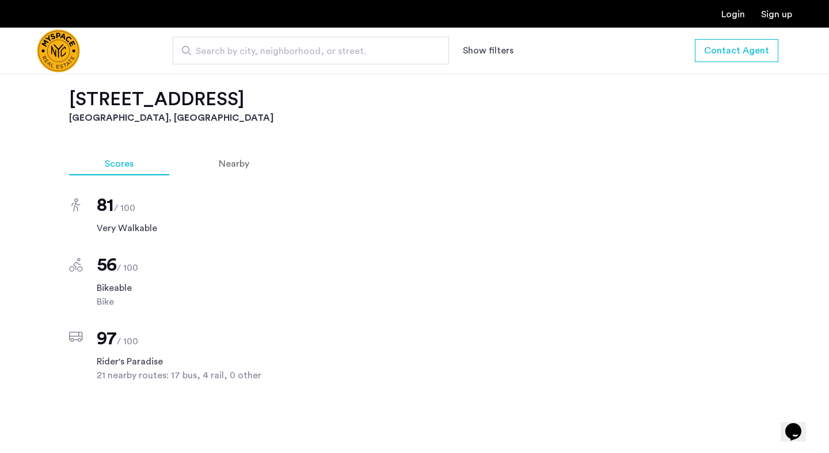
scroll to position [608, 0]
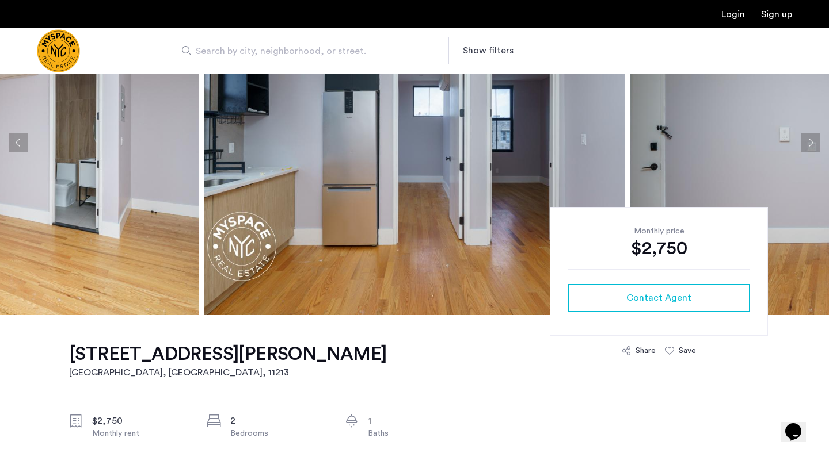
scroll to position [39, 0]
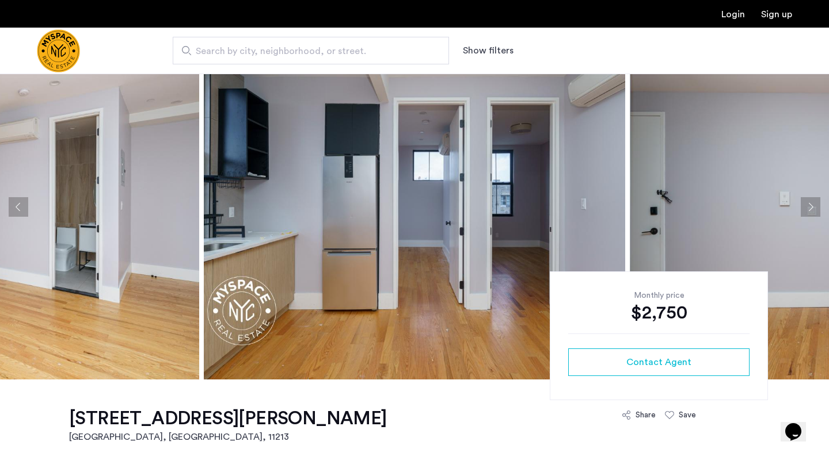
click at [808, 209] on button "Next apartment" at bounding box center [811, 207] width 20 height 20
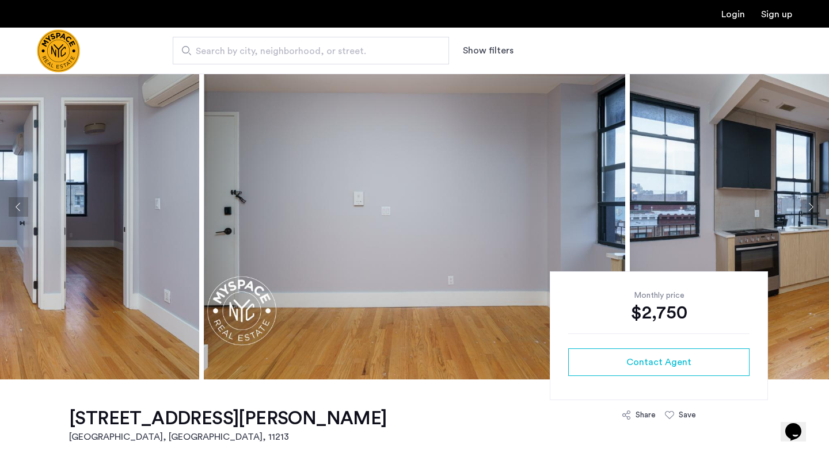
click at [808, 209] on button "Next apartment" at bounding box center [811, 207] width 20 height 20
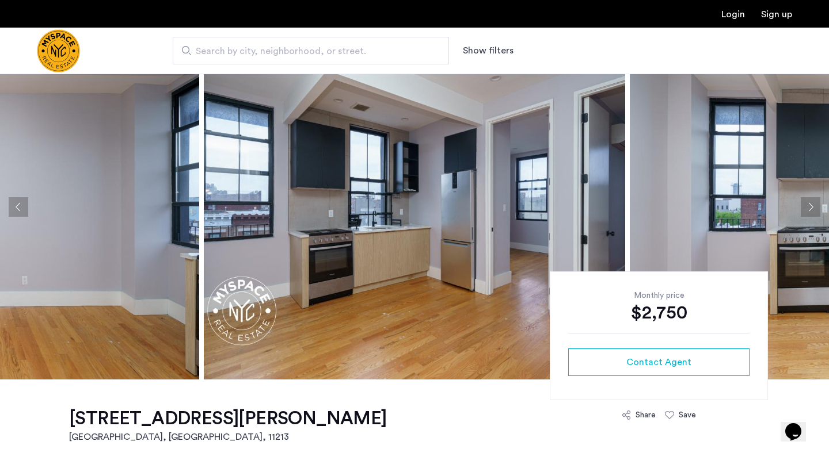
click at [808, 209] on button "Next apartment" at bounding box center [811, 207] width 20 height 20
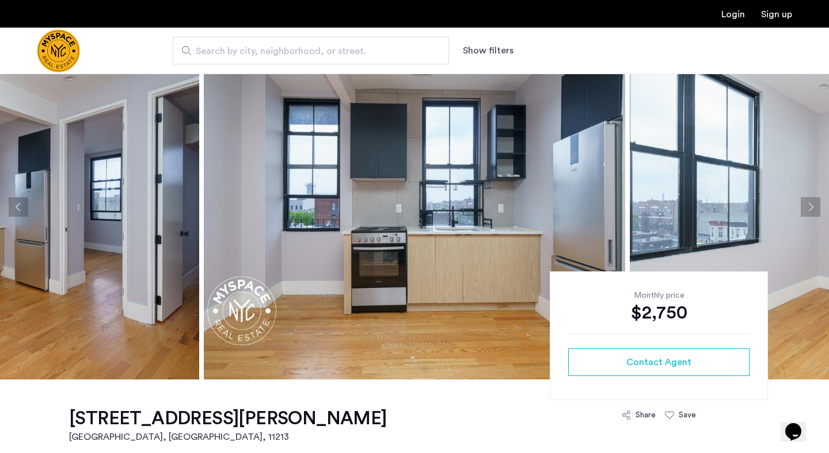
click at [808, 209] on button "Next apartment" at bounding box center [811, 207] width 20 height 20
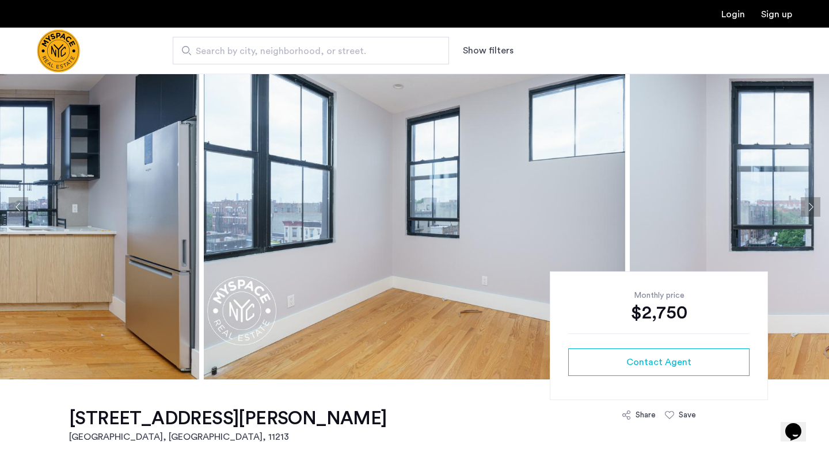
click at [808, 209] on button "Next apartment" at bounding box center [811, 207] width 20 height 20
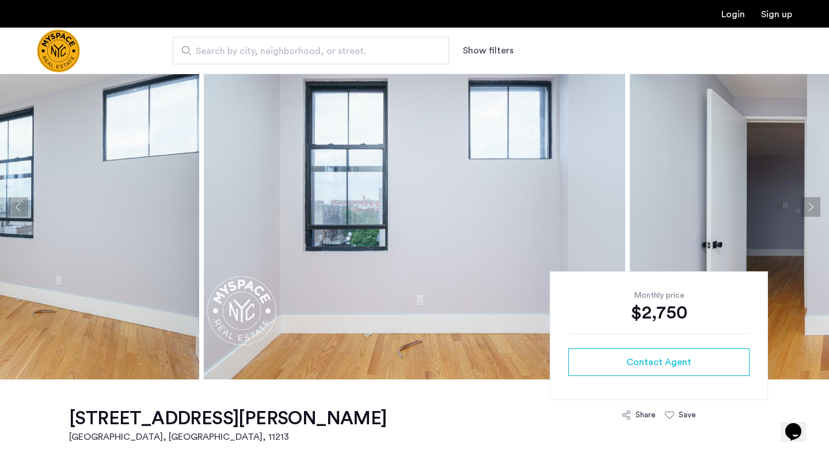
click at [808, 209] on button "Next apartment" at bounding box center [811, 207] width 20 height 20
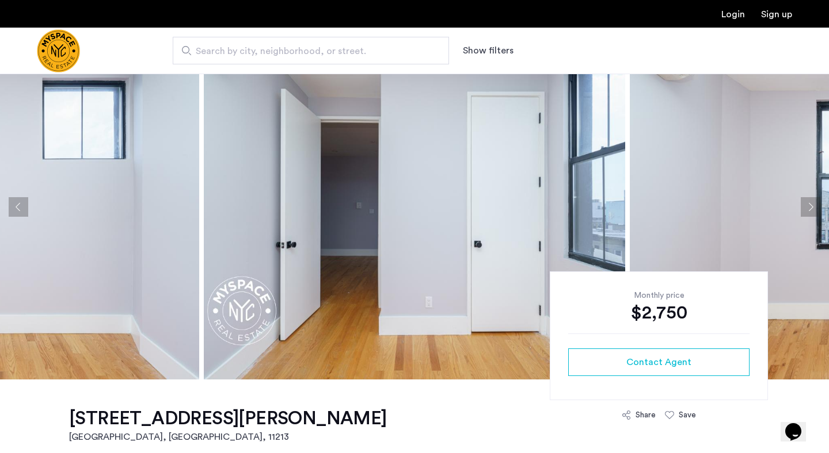
click at [808, 209] on button "Next apartment" at bounding box center [811, 207] width 20 height 20
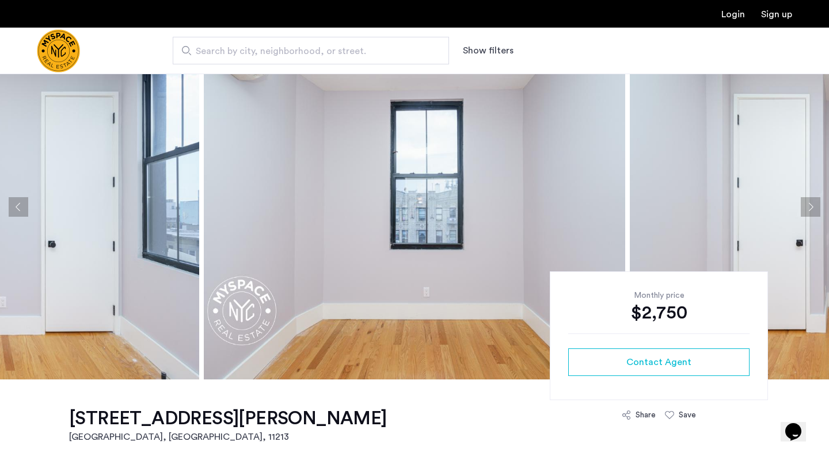
click at [808, 209] on button "Next apartment" at bounding box center [811, 207] width 20 height 20
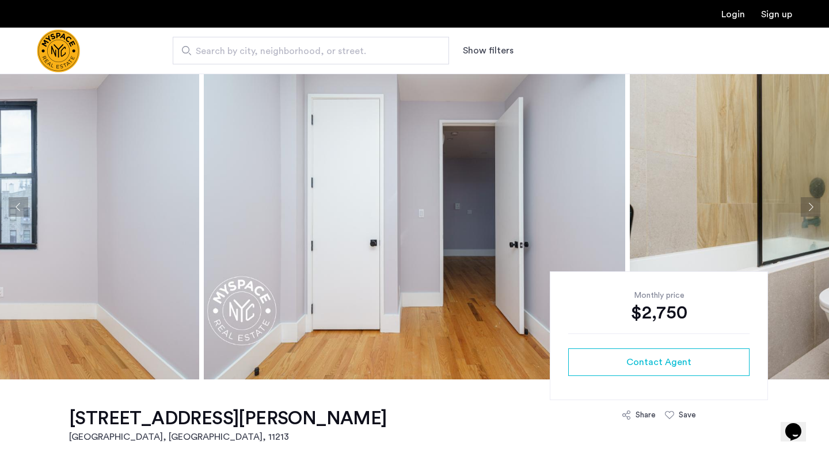
click at [808, 209] on button "Next apartment" at bounding box center [811, 207] width 20 height 20
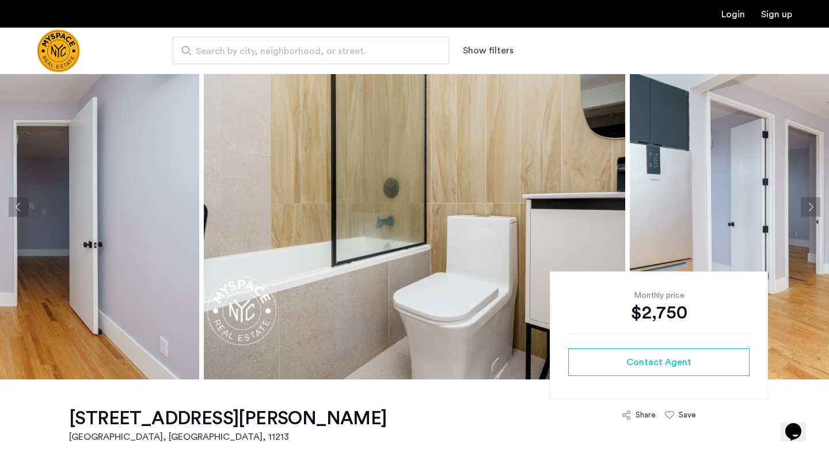
click at [808, 209] on button "Next apartment" at bounding box center [811, 207] width 20 height 20
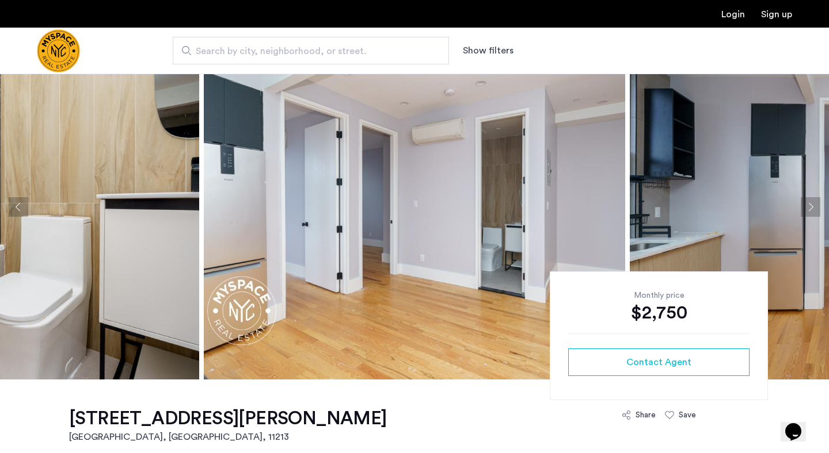
click at [808, 209] on button "Next apartment" at bounding box center [811, 207] width 20 height 20
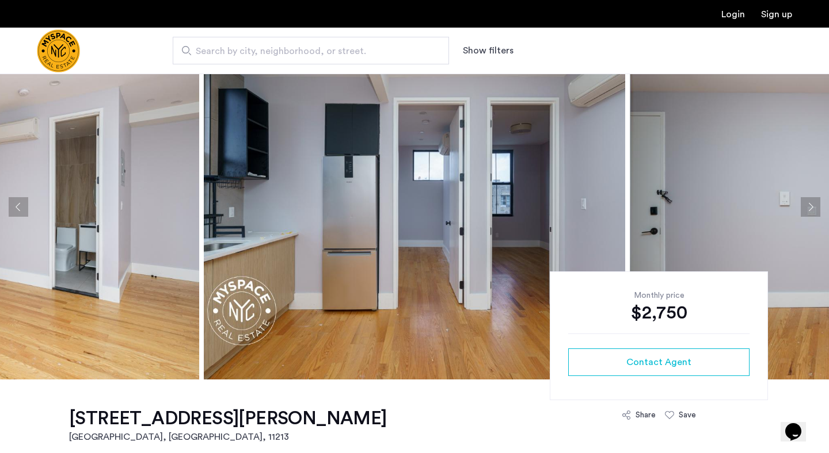
click at [808, 209] on button "Next apartment" at bounding box center [811, 207] width 20 height 20
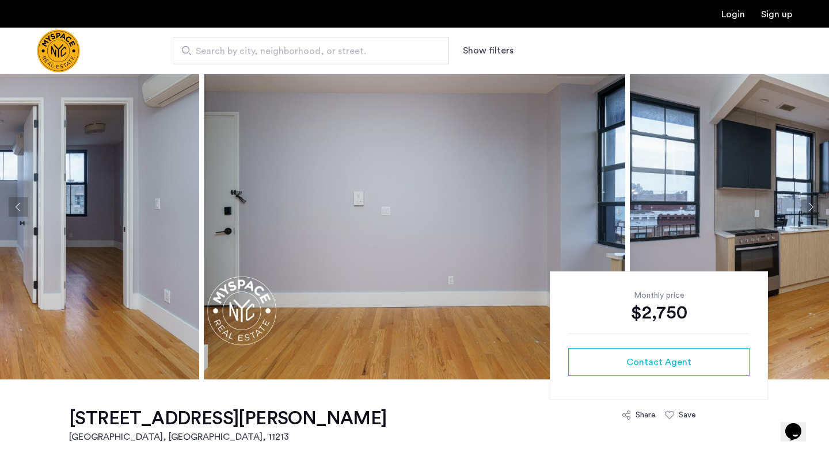
click at [808, 209] on button "Next apartment" at bounding box center [811, 207] width 20 height 20
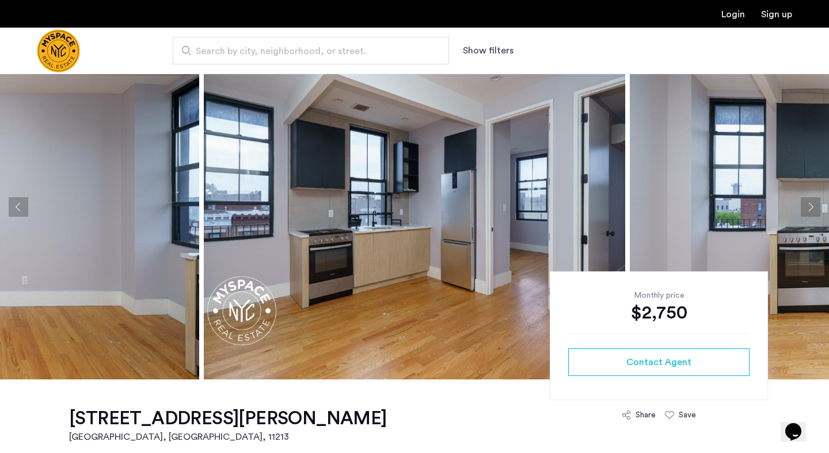
click at [808, 209] on button "Next apartment" at bounding box center [811, 207] width 20 height 20
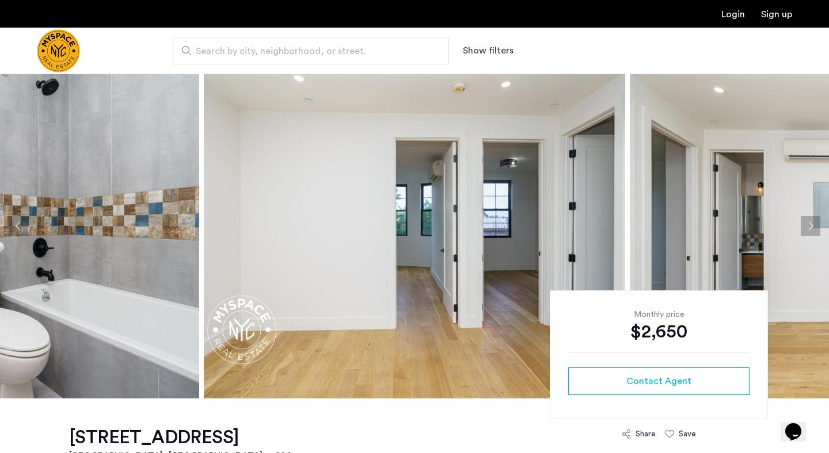
scroll to position [20, 0]
click at [814, 230] on button "Next apartment" at bounding box center [811, 227] width 20 height 20
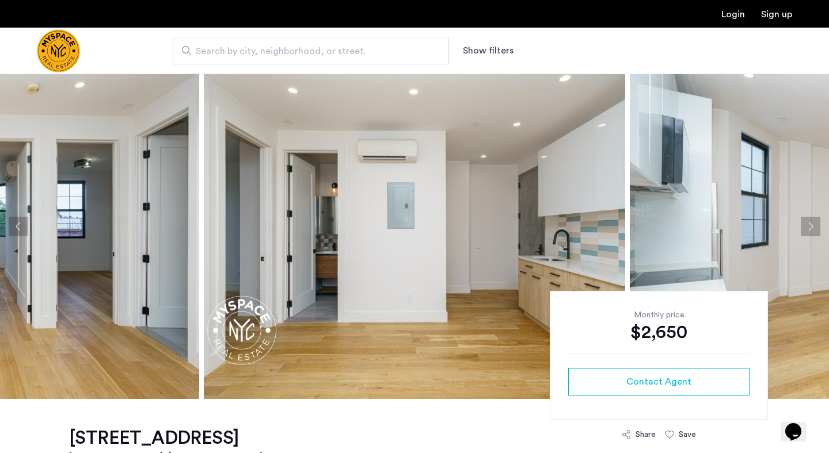
click at [814, 230] on button "Next apartment" at bounding box center [811, 227] width 20 height 20
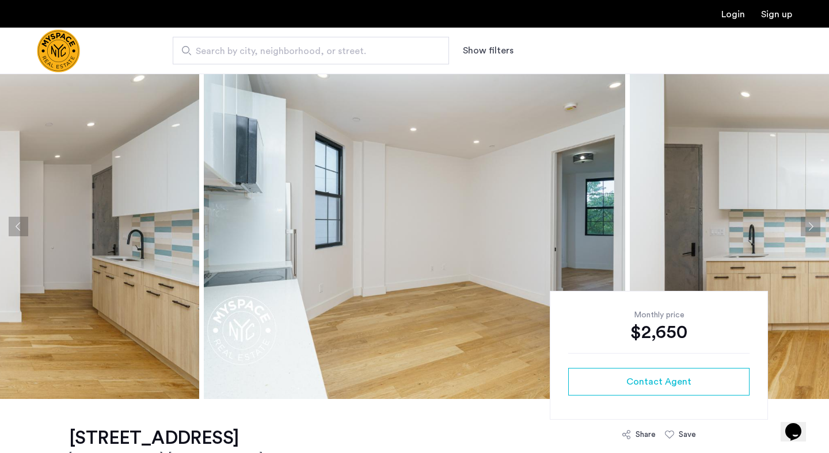
click at [814, 230] on button "Next apartment" at bounding box center [811, 227] width 20 height 20
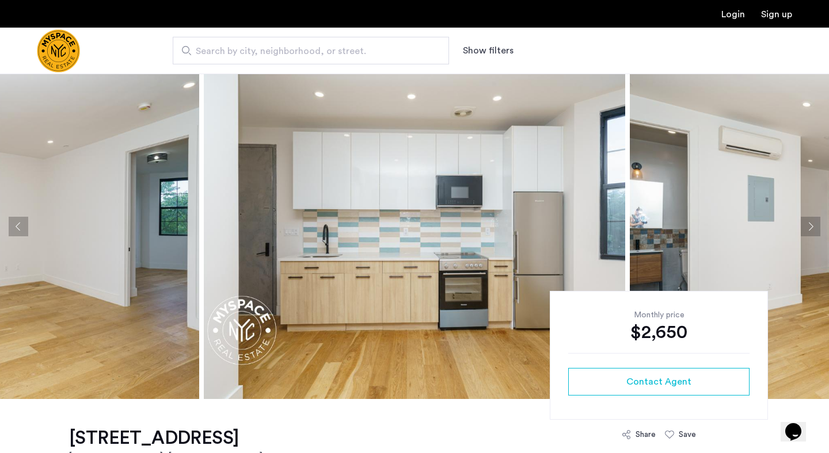
click at [814, 230] on button "Next apartment" at bounding box center [811, 227] width 20 height 20
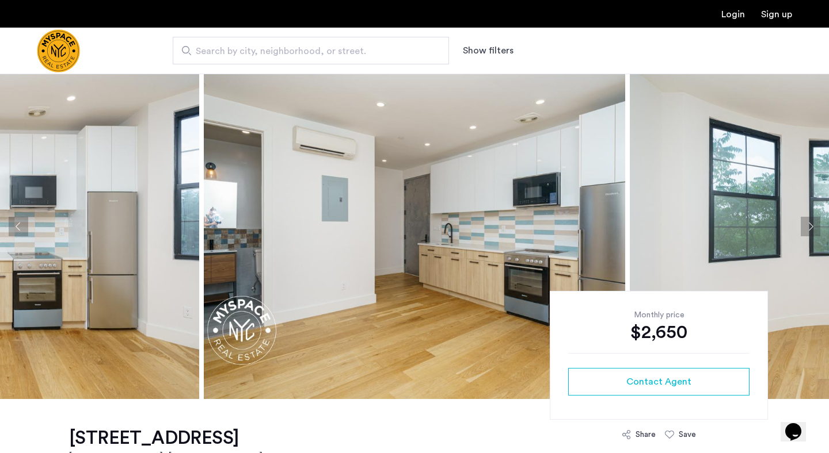
click at [814, 230] on button "Next apartment" at bounding box center [811, 227] width 20 height 20
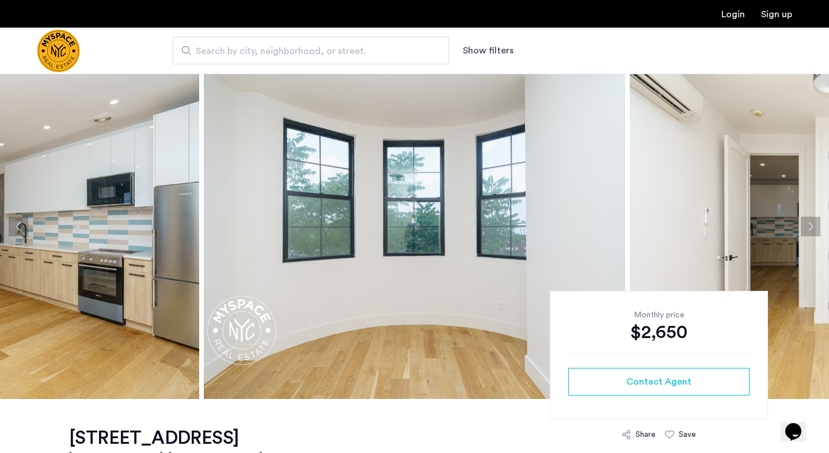
click at [814, 230] on button "Next apartment" at bounding box center [811, 227] width 20 height 20
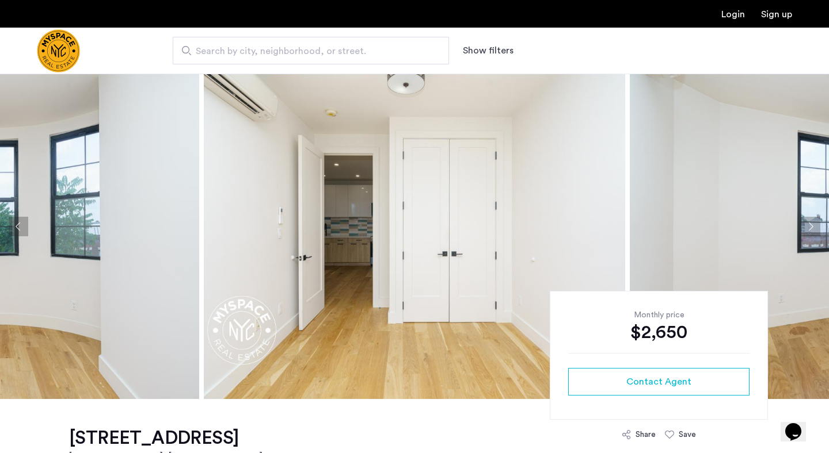
click at [814, 230] on button "Next apartment" at bounding box center [811, 227] width 20 height 20
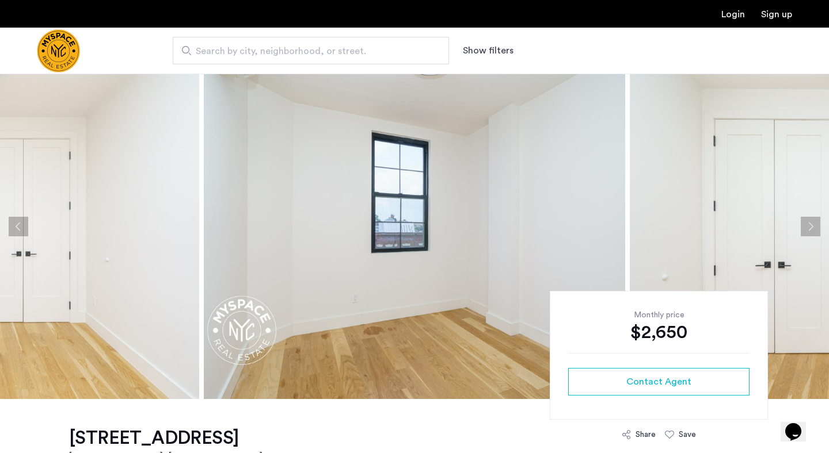
click at [814, 230] on button "Next apartment" at bounding box center [811, 227] width 20 height 20
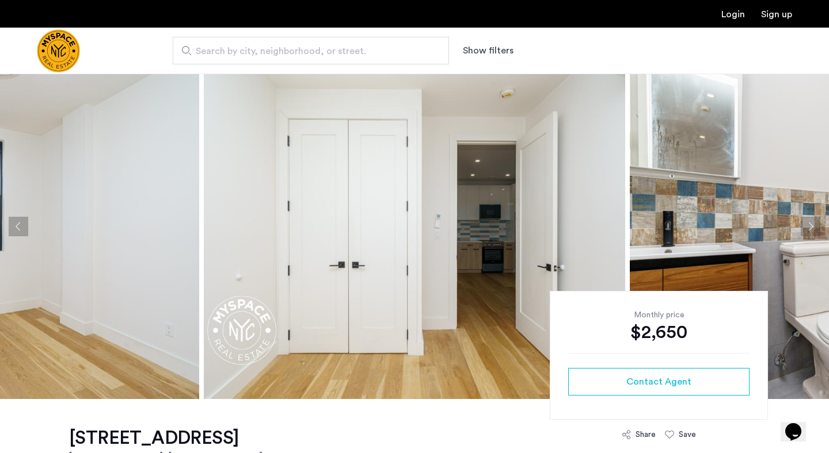
click at [814, 230] on button "Next apartment" at bounding box center [811, 227] width 20 height 20
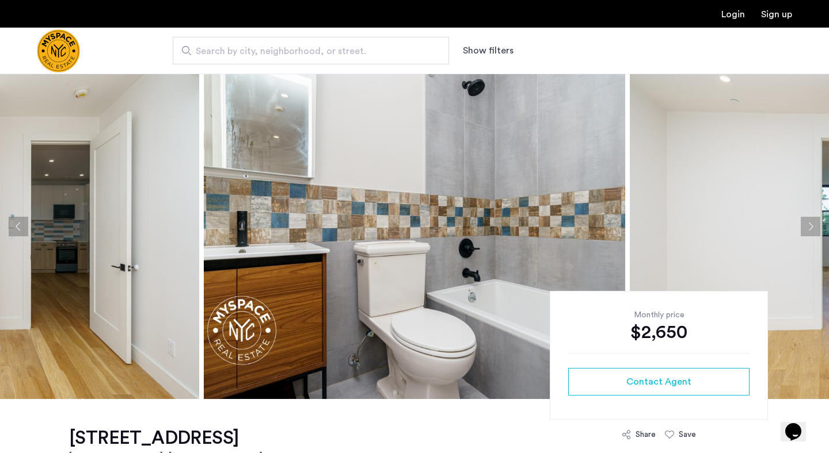
click at [814, 230] on button "Next apartment" at bounding box center [811, 227] width 20 height 20
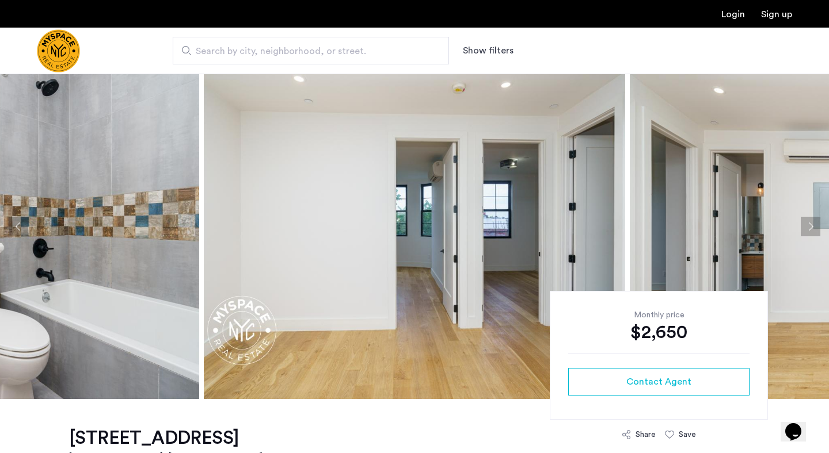
click at [814, 230] on button "Next apartment" at bounding box center [811, 227] width 20 height 20
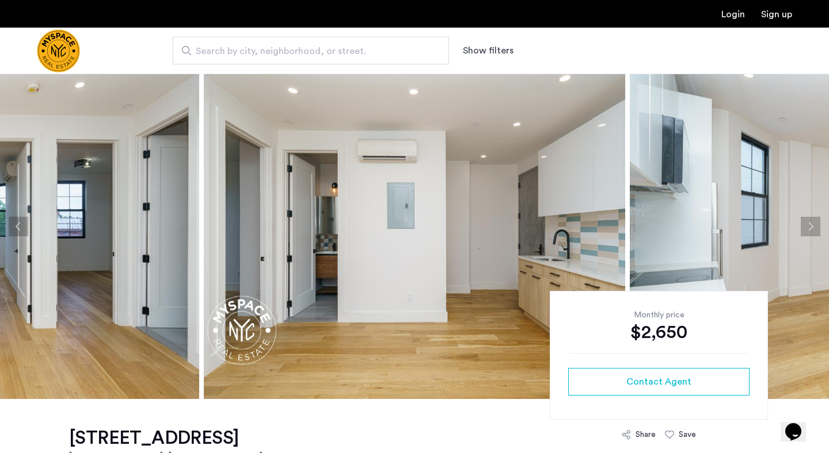
click at [814, 230] on button "Next apartment" at bounding box center [811, 227] width 20 height 20
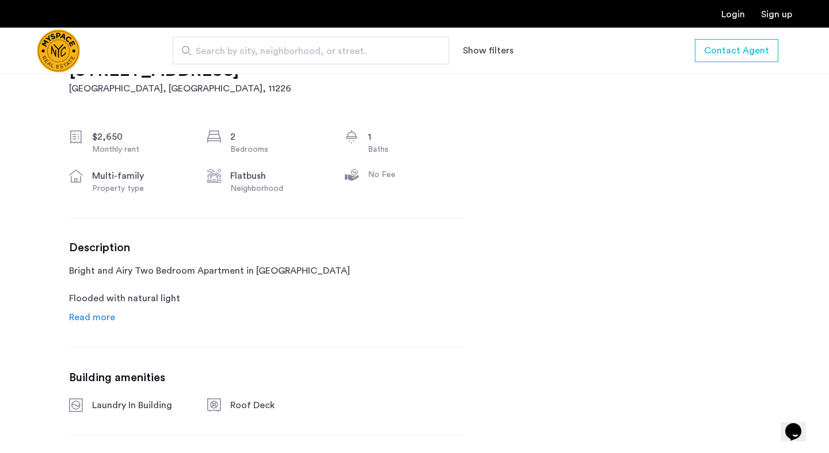
scroll to position [392, 0]
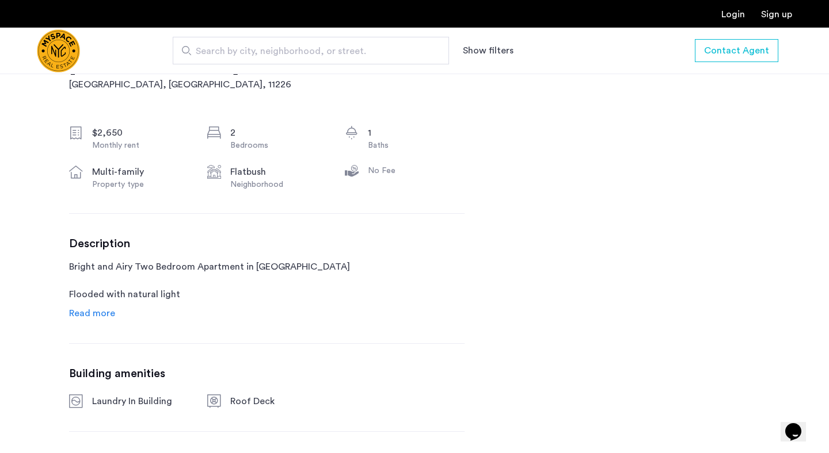
click at [87, 315] on span "Read more" at bounding box center [92, 313] width 46 height 9
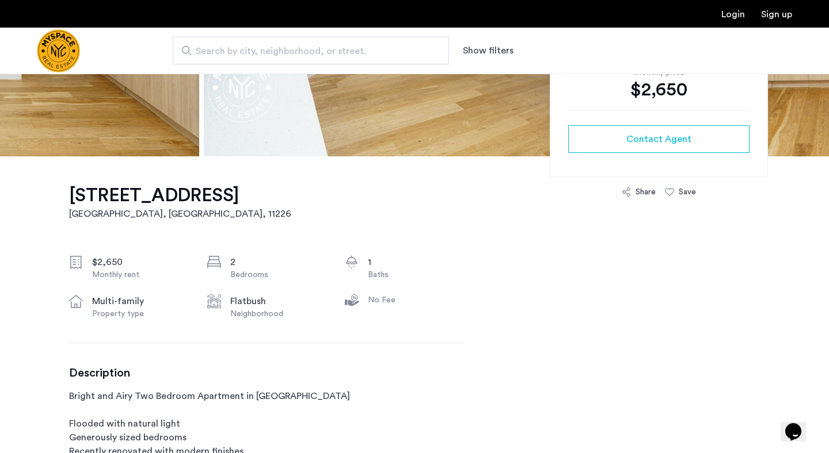
scroll to position [261, 0]
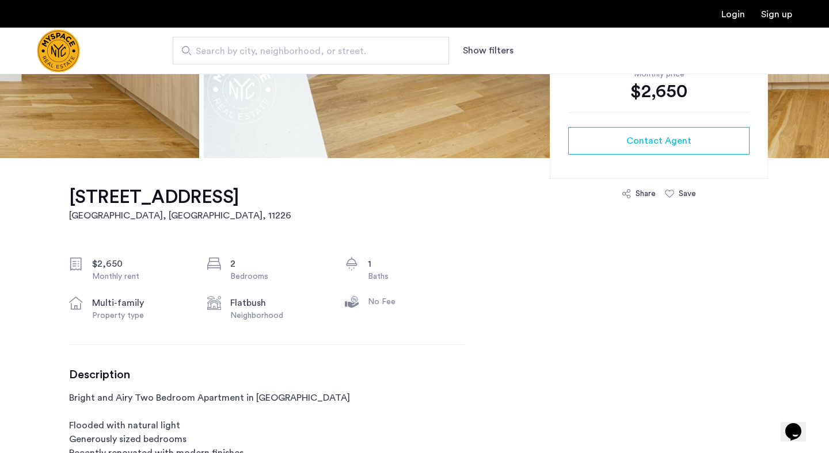
click at [108, 201] on h1 "2553 Bedford Avenue, Unit 4B" at bounding box center [180, 197] width 222 height 23
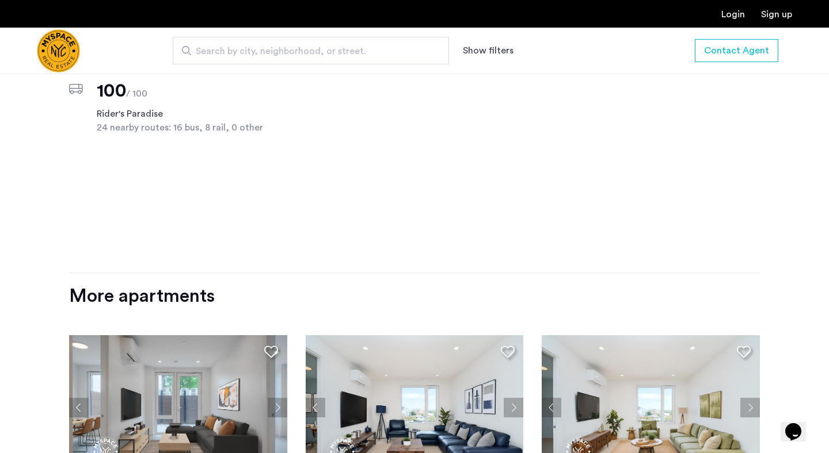
scroll to position [1098, 0]
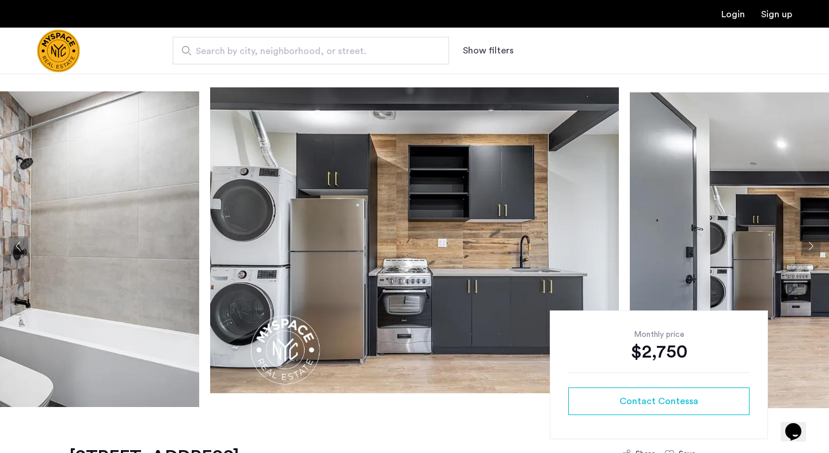
click at [810, 245] on button "Next apartment" at bounding box center [811, 247] width 20 height 20
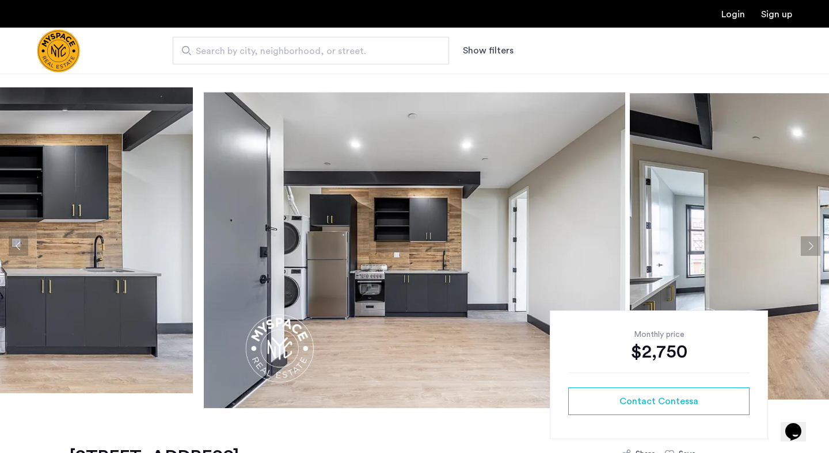
click at [810, 245] on button "Next apartment" at bounding box center [811, 247] width 20 height 20
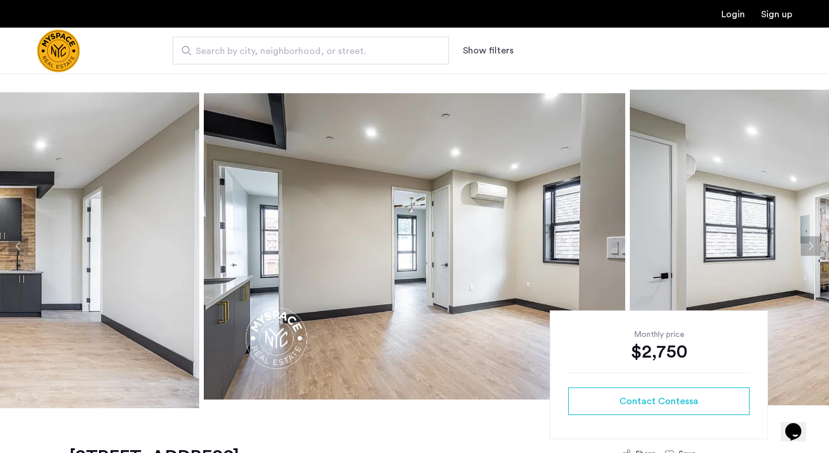
click at [810, 245] on button "Next apartment" at bounding box center [811, 247] width 20 height 20
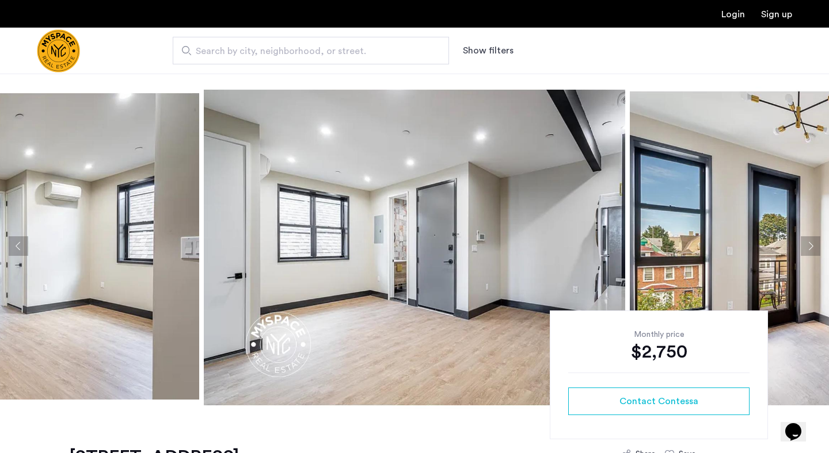
click at [810, 245] on button "Next apartment" at bounding box center [811, 247] width 20 height 20
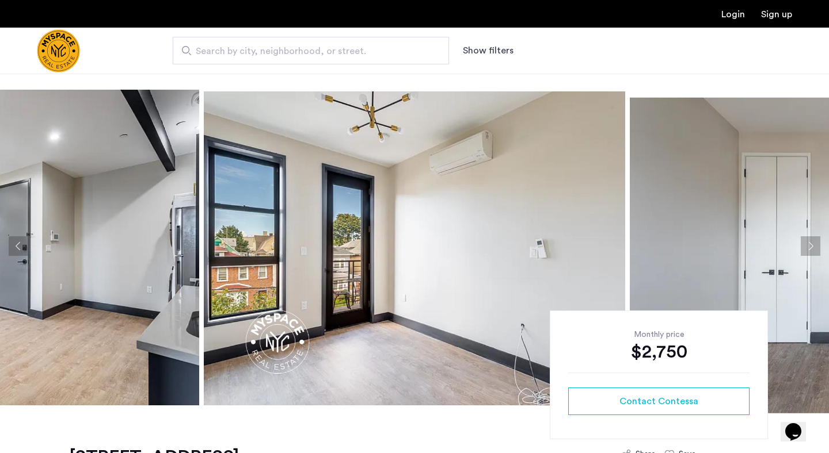
click at [810, 245] on button "Next apartment" at bounding box center [811, 247] width 20 height 20
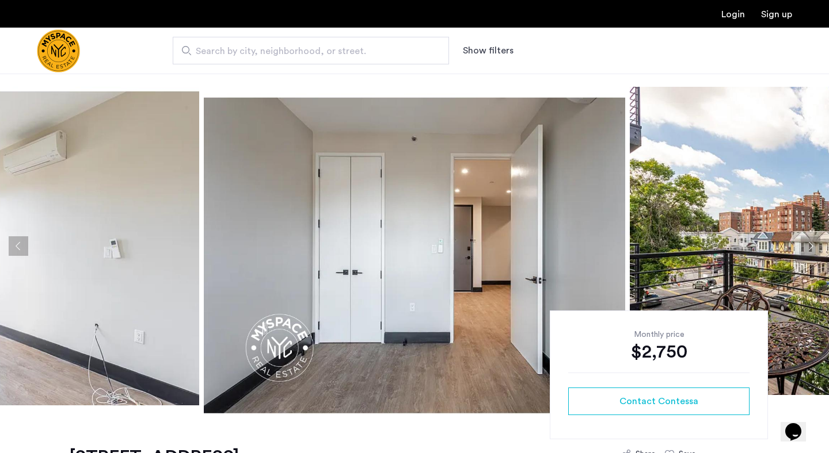
click at [810, 245] on button "Next apartment" at bounding box center [811, 247] width 20 height 20
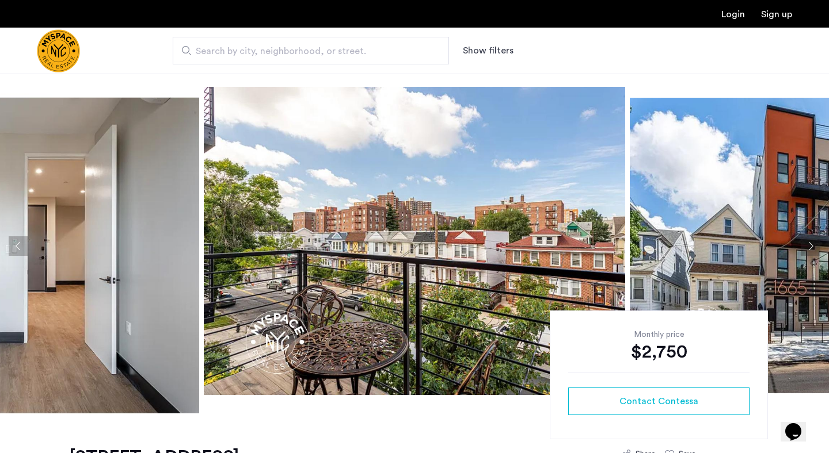
click at [810, 245] on button "Next apartment" at bounding box center [811, 247] width 20 height 20
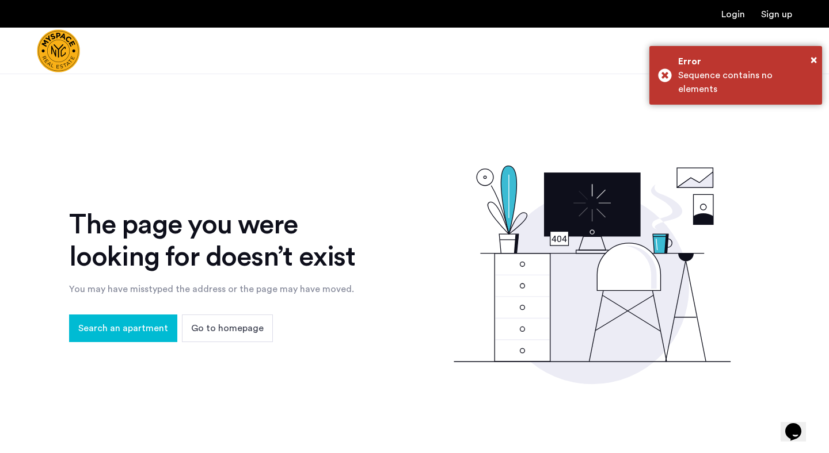
click at [55, 67] on img "Cazamio Logo" at bounding box center [58, 50] width 43 height 43
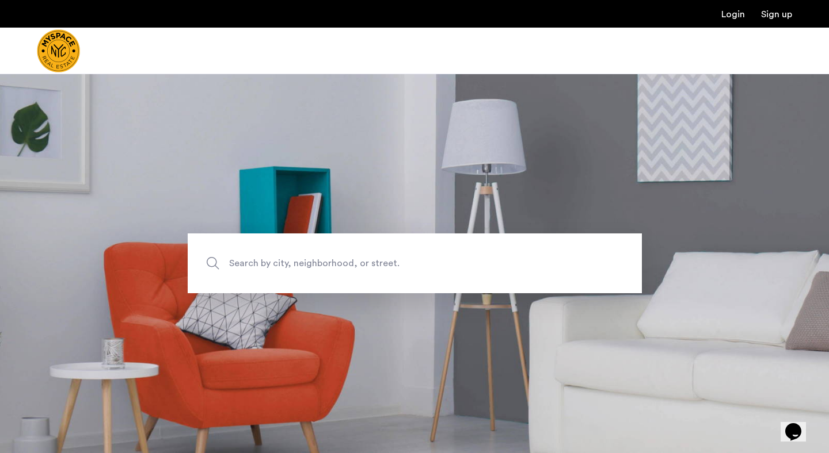
click at [178, 85] on section "Search by city, neighborhood, or street." at bounding box center [414, 264] width 829 height 380
click at [100, 59] on div at bounding box center [93, 51] width 113 height 46
click at [58, 51] on img "Cazamio Logo" at bounding box center [58, 50] width 43 height 43
drag, startPoint x: 0, startPoint y: 0, endPoint x: 58, endPoint y: 51, distance: 77.1
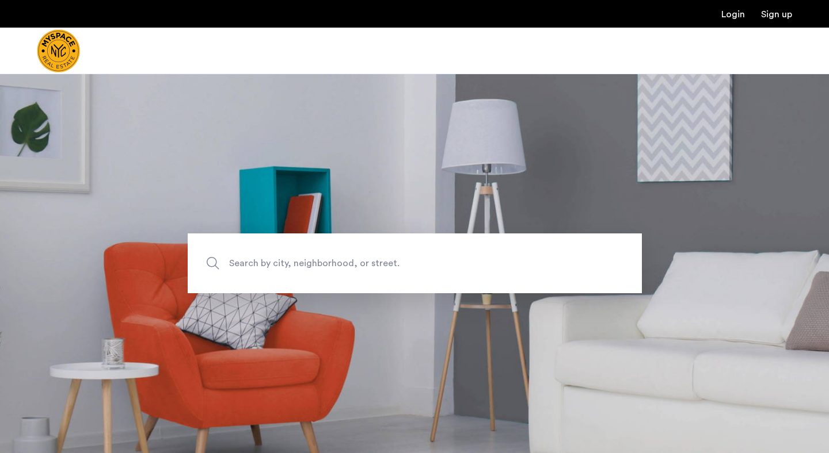
click at [58, 51] on img "Cazamio Logo" at bounding box center [58, 50] width 43 height 43
drag, startPoint x: 0, startPoint y: 0, endPoint x: 58, endPoint y: 51, distance: 77.1
click at [58, 51] on img "Cazamio Logo" at bounding box center [58, 50] width 43 height 43
